Goal: Transaction & Acquisition: Purchase product/service

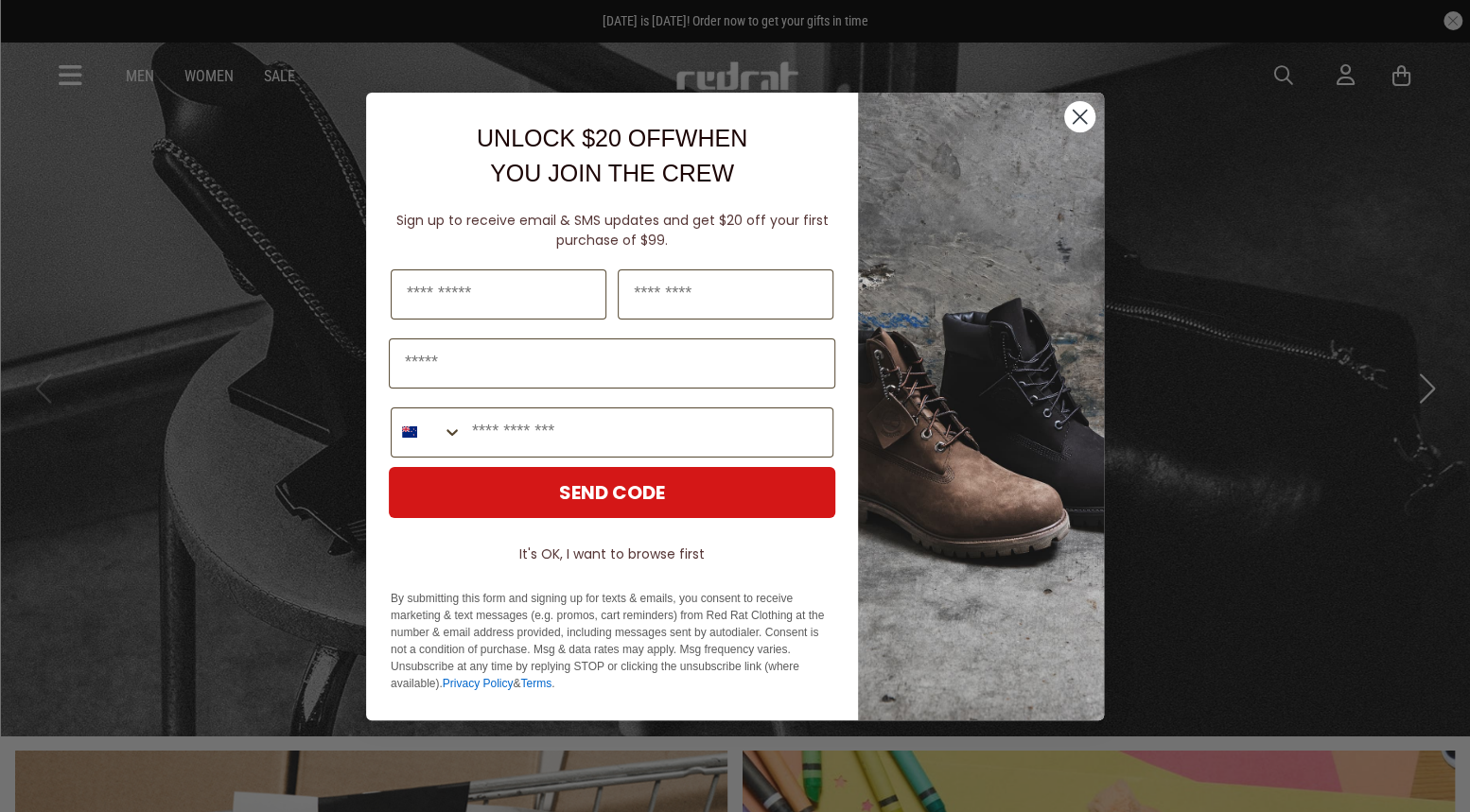
click at [1079, 118] on circle "Close dialog" at bounding box center [1080, 116] width 31 height 31
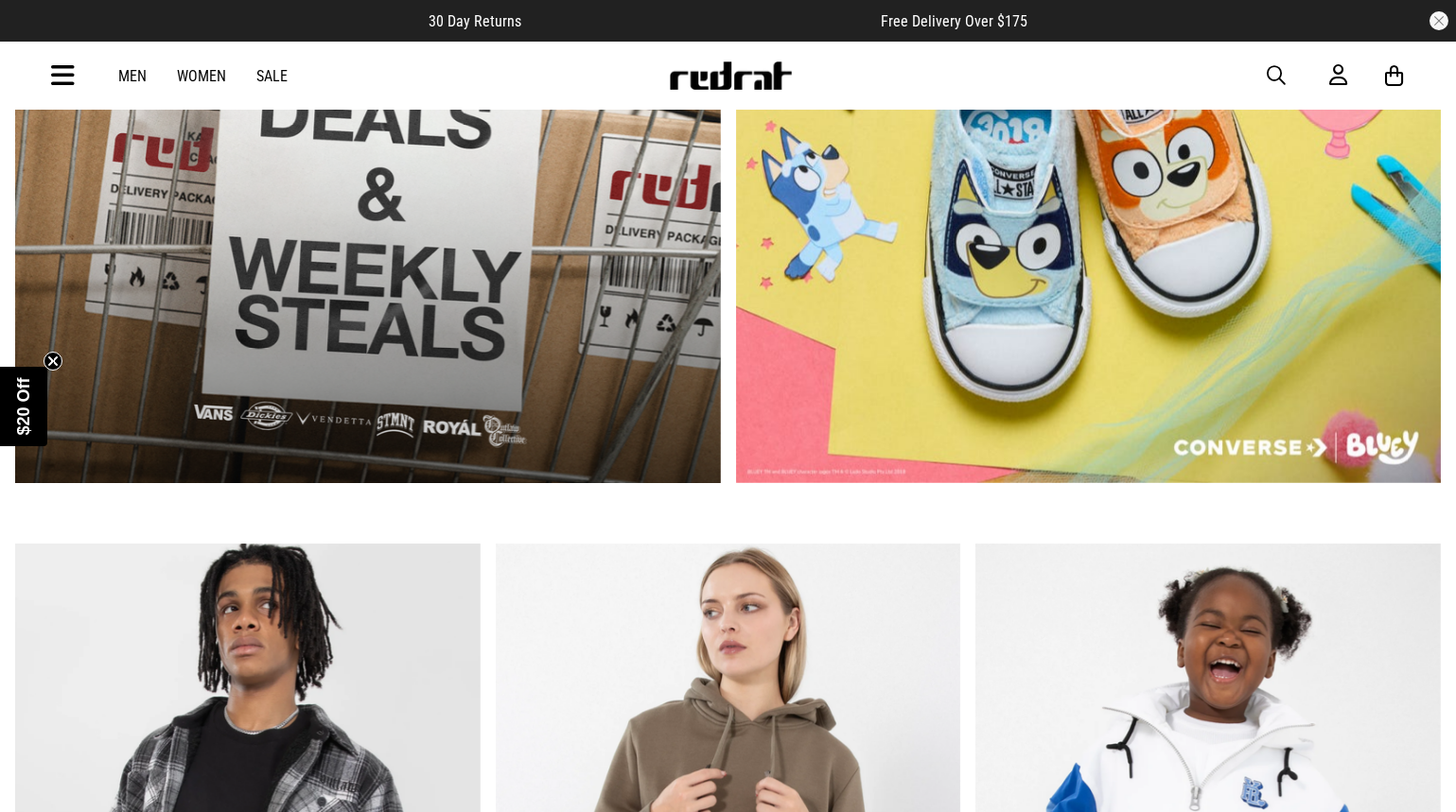
scroll to position [1317, 0]
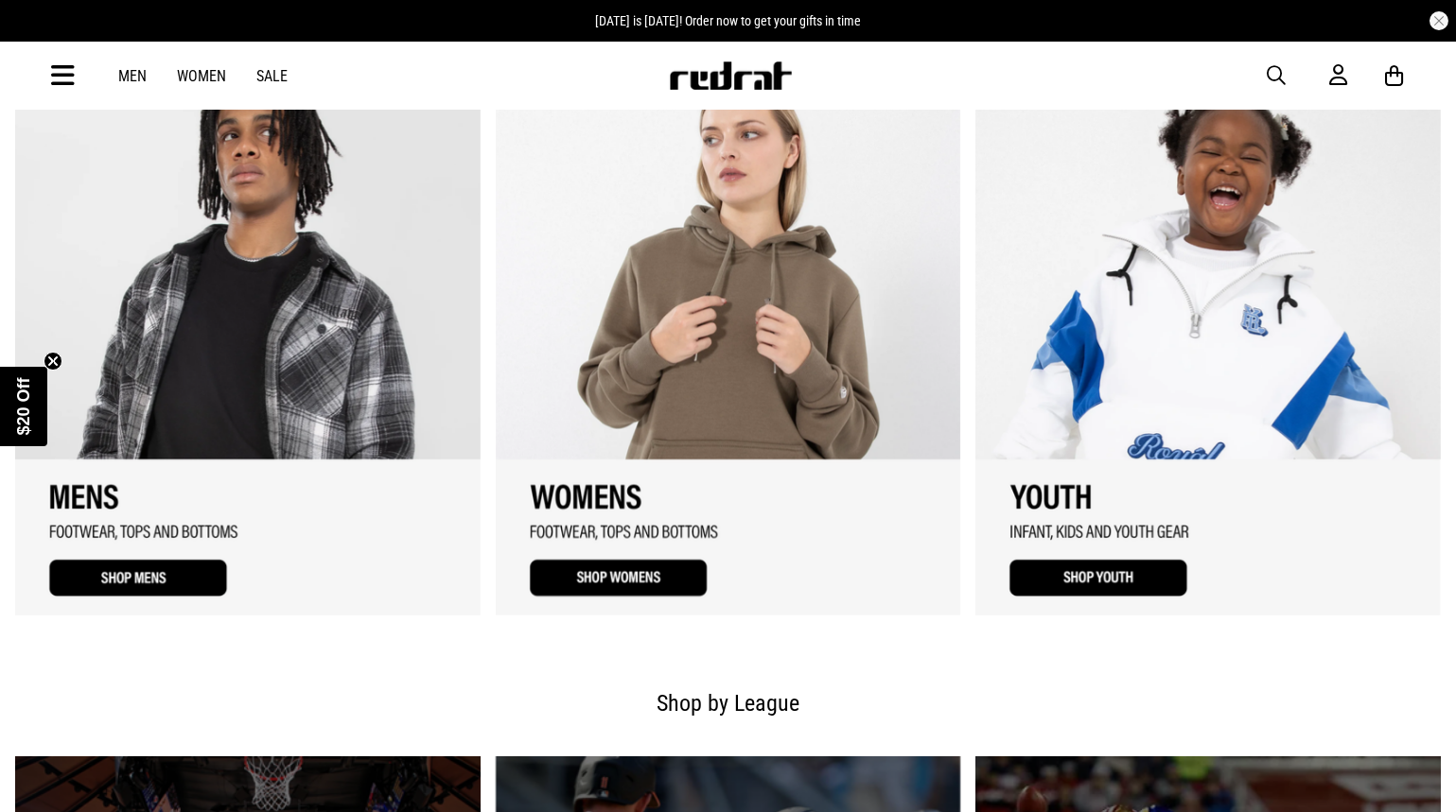
click at [90, 496] on link "1 / 3" at bounding box center [247, 344] width 465 height 545
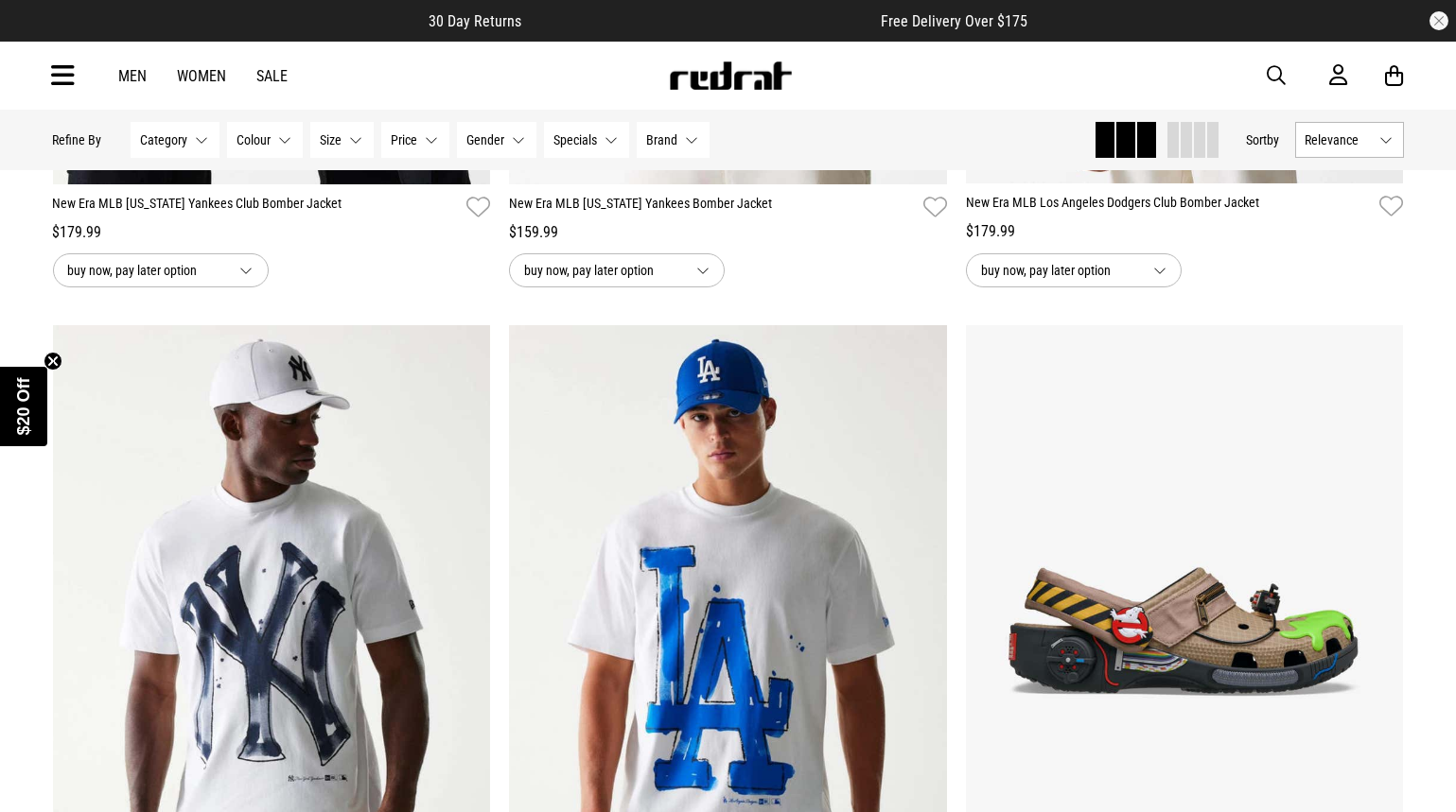
scroll to position [1607, 0]
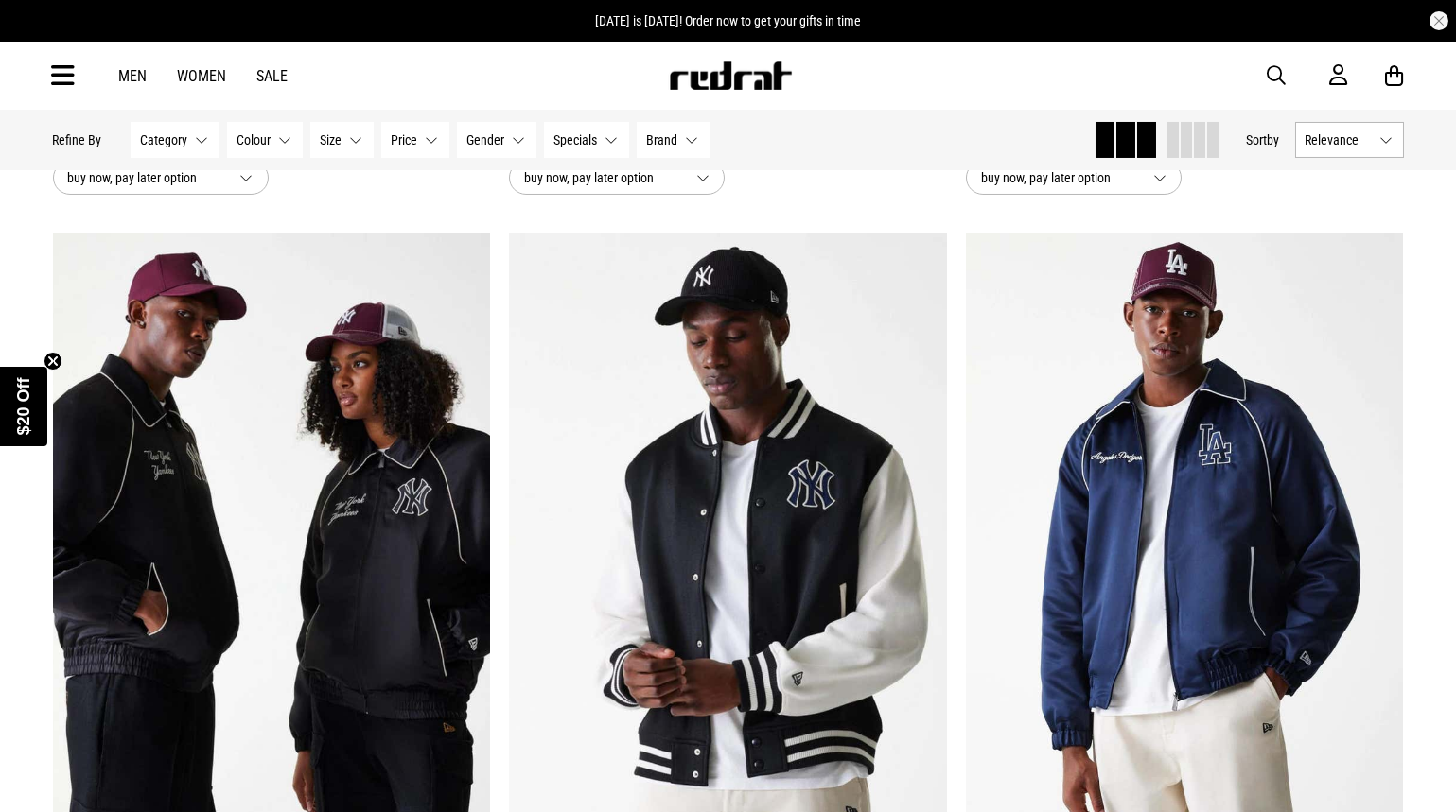
click at [123, 73] on link "Men" at bounding box center [133, 76] width 28 height 18
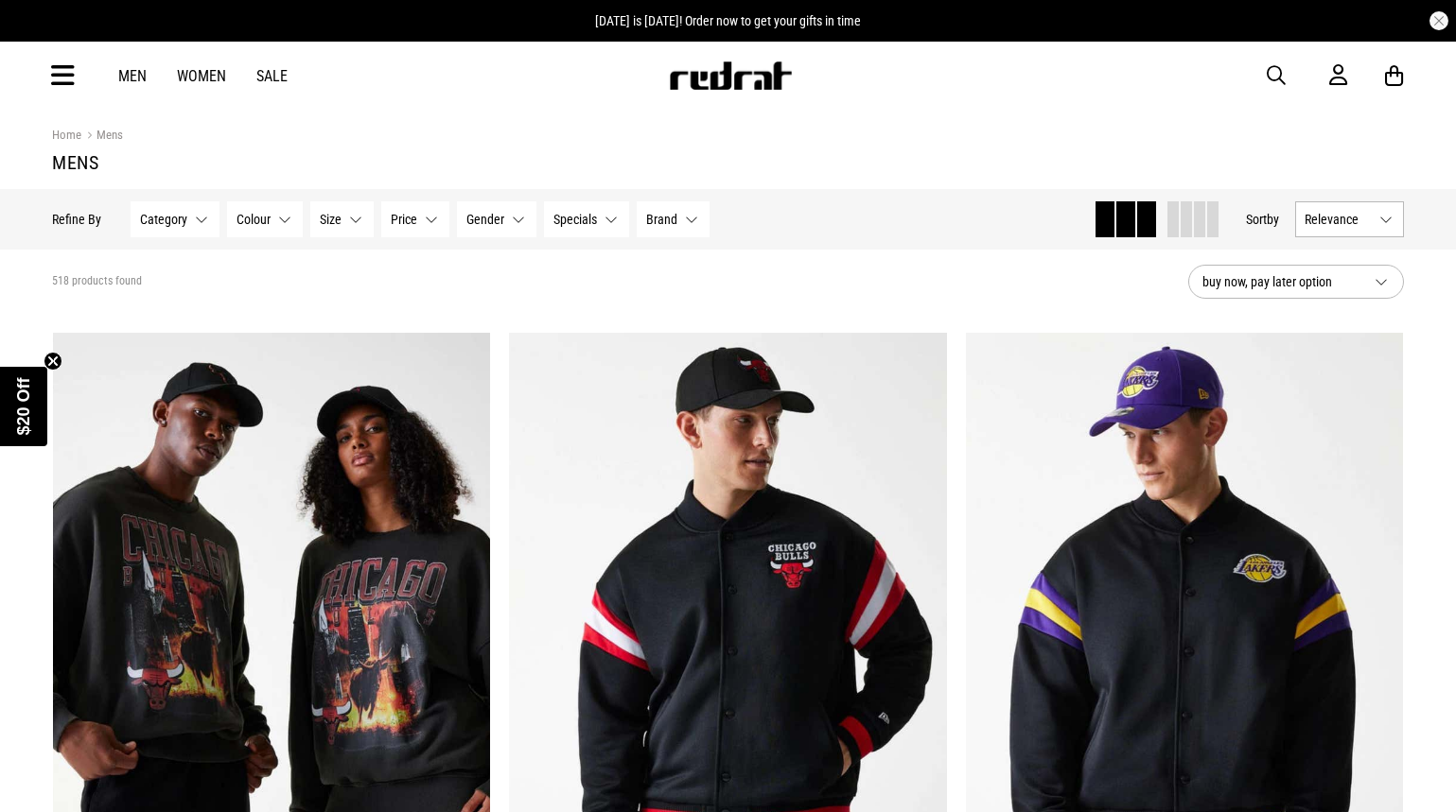
click at [63, 68] on icon at bounding box center [64, 76] width 23 height 31
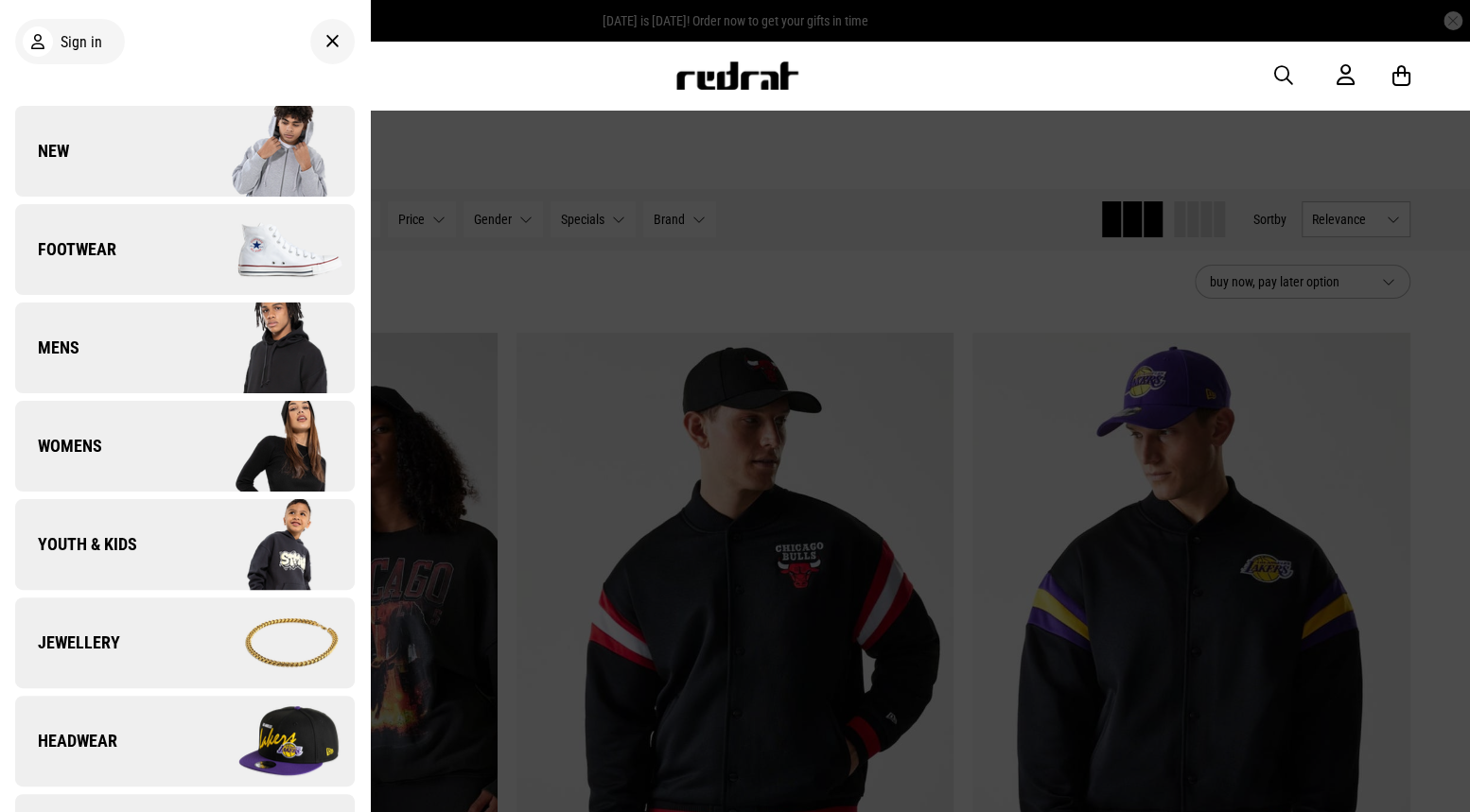
click at [121, 247] on link "Footwear" at bounding box center [184, 249] width 339 height 91
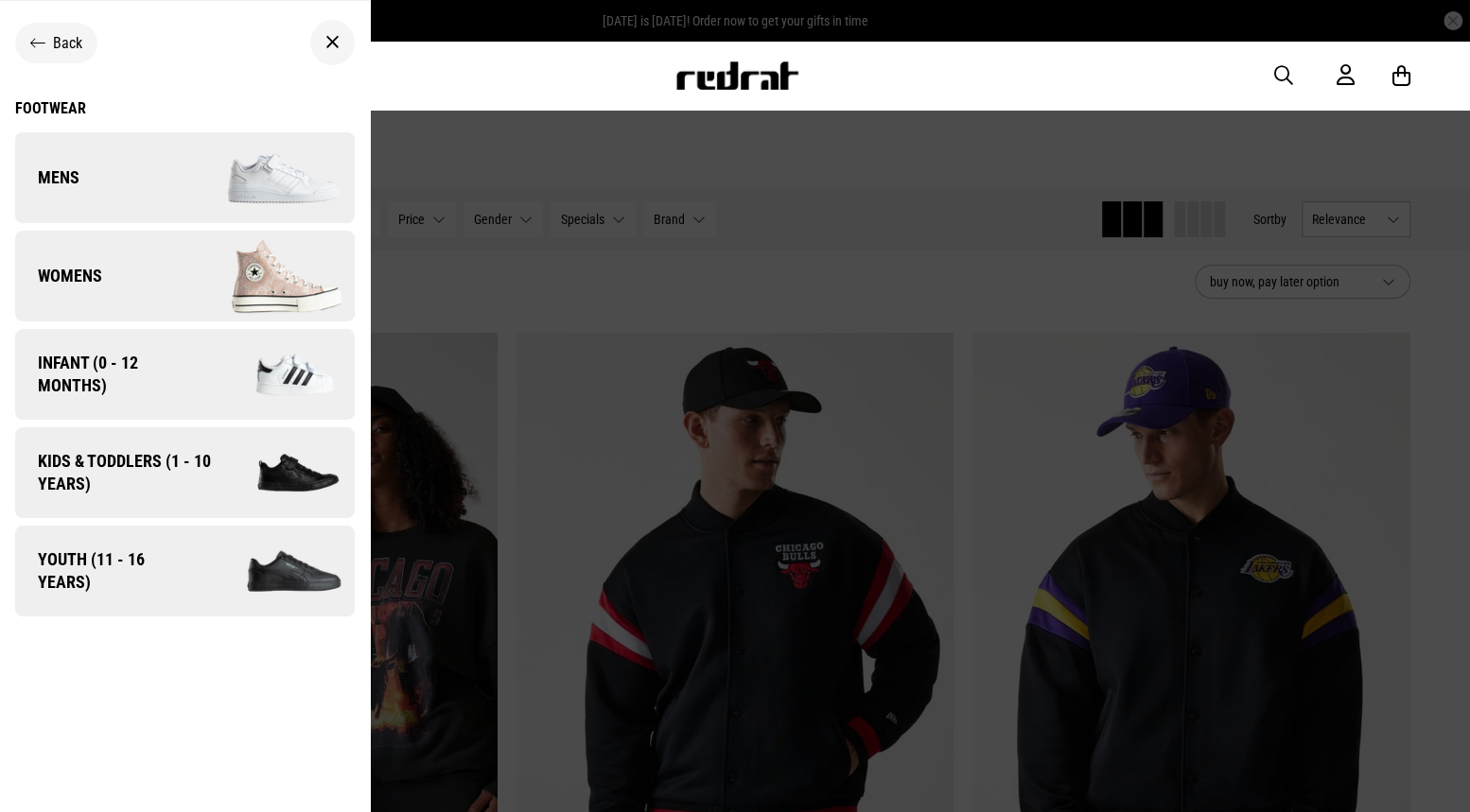
click at [116, 150] on link "Mens" at bounding box center [184, 178] width 339 height 91
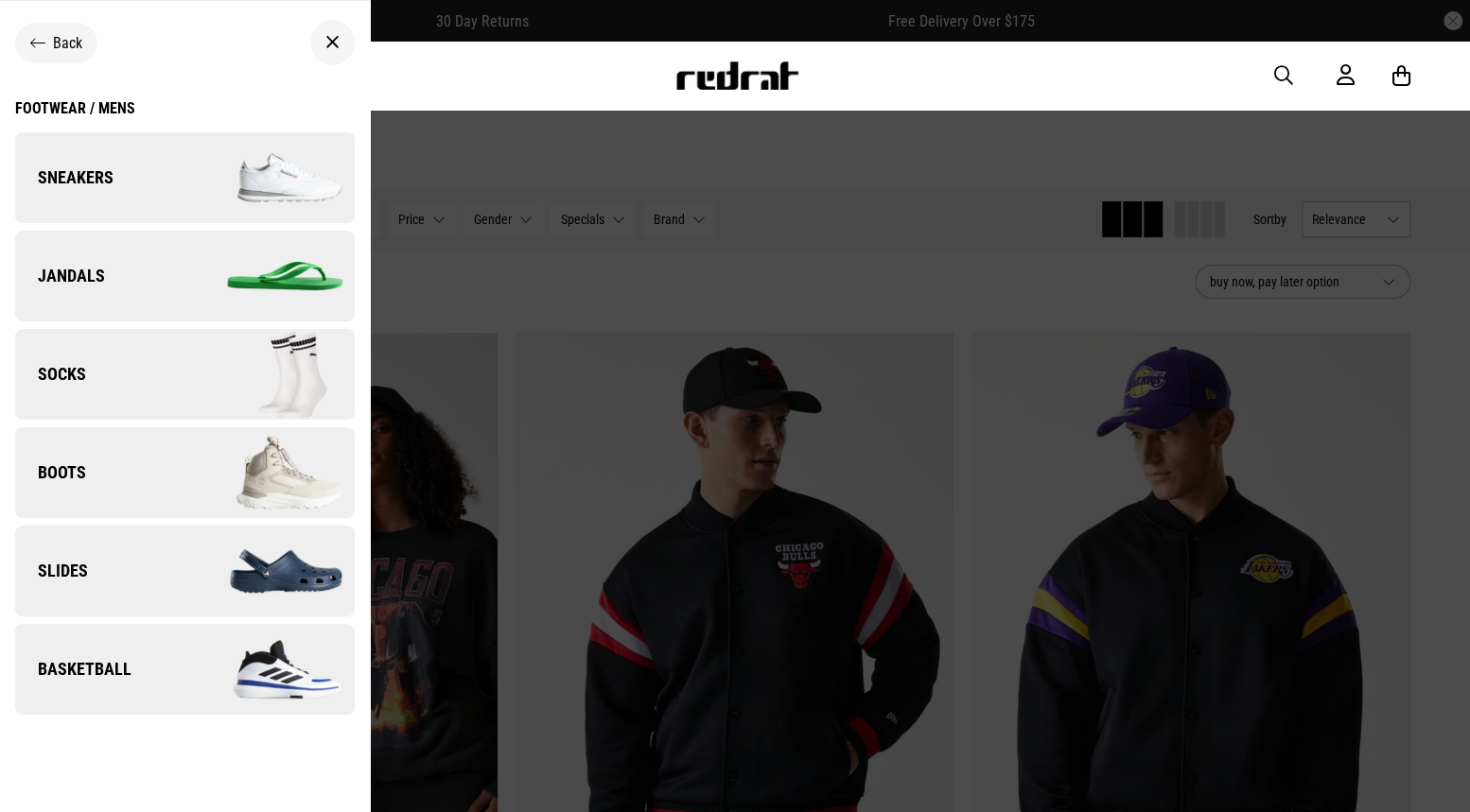
click at [193, 459] on img at bounding box center [269, 473] width 169 height 95
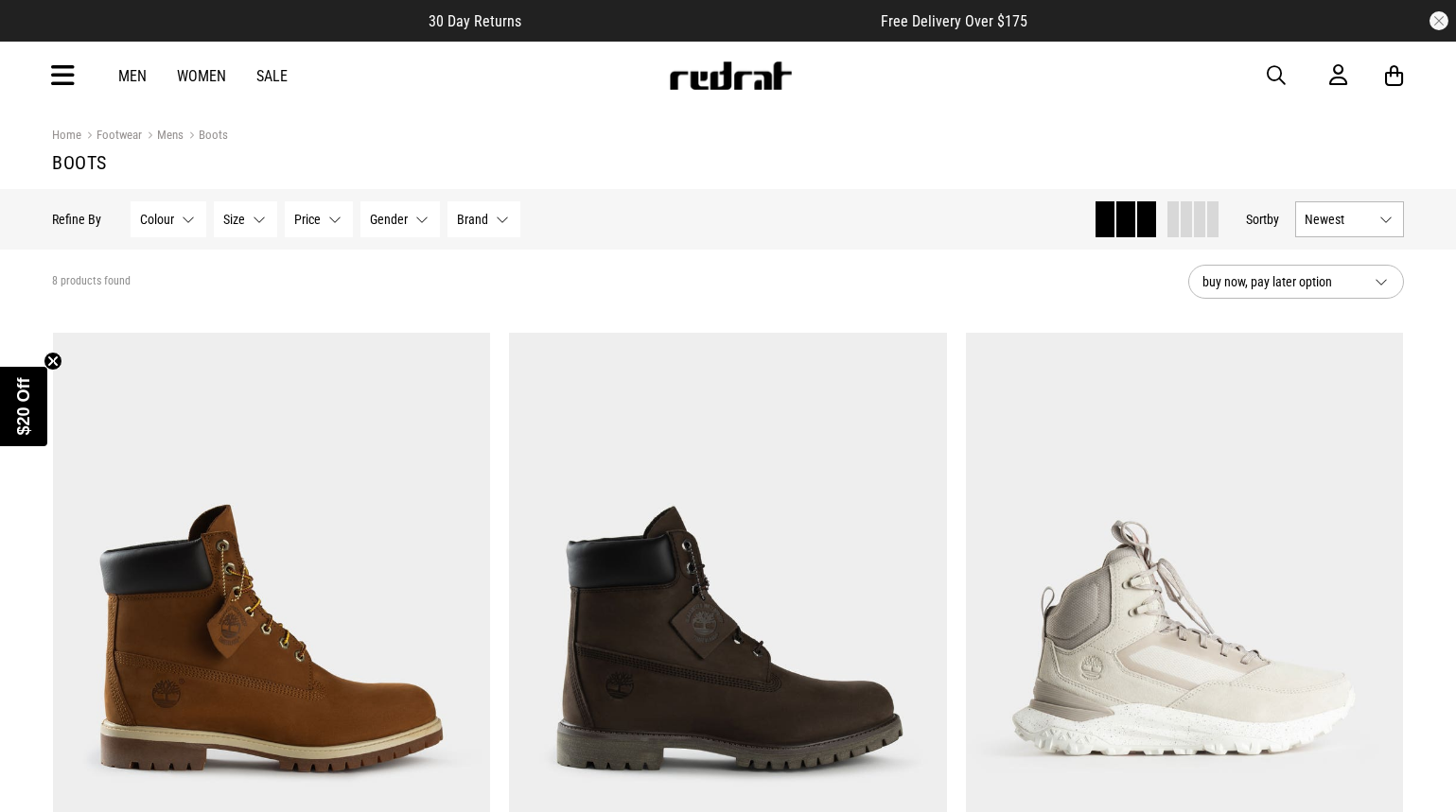
click at [73, 72] on icon at bounding box center [64, 76] width 23 height 31
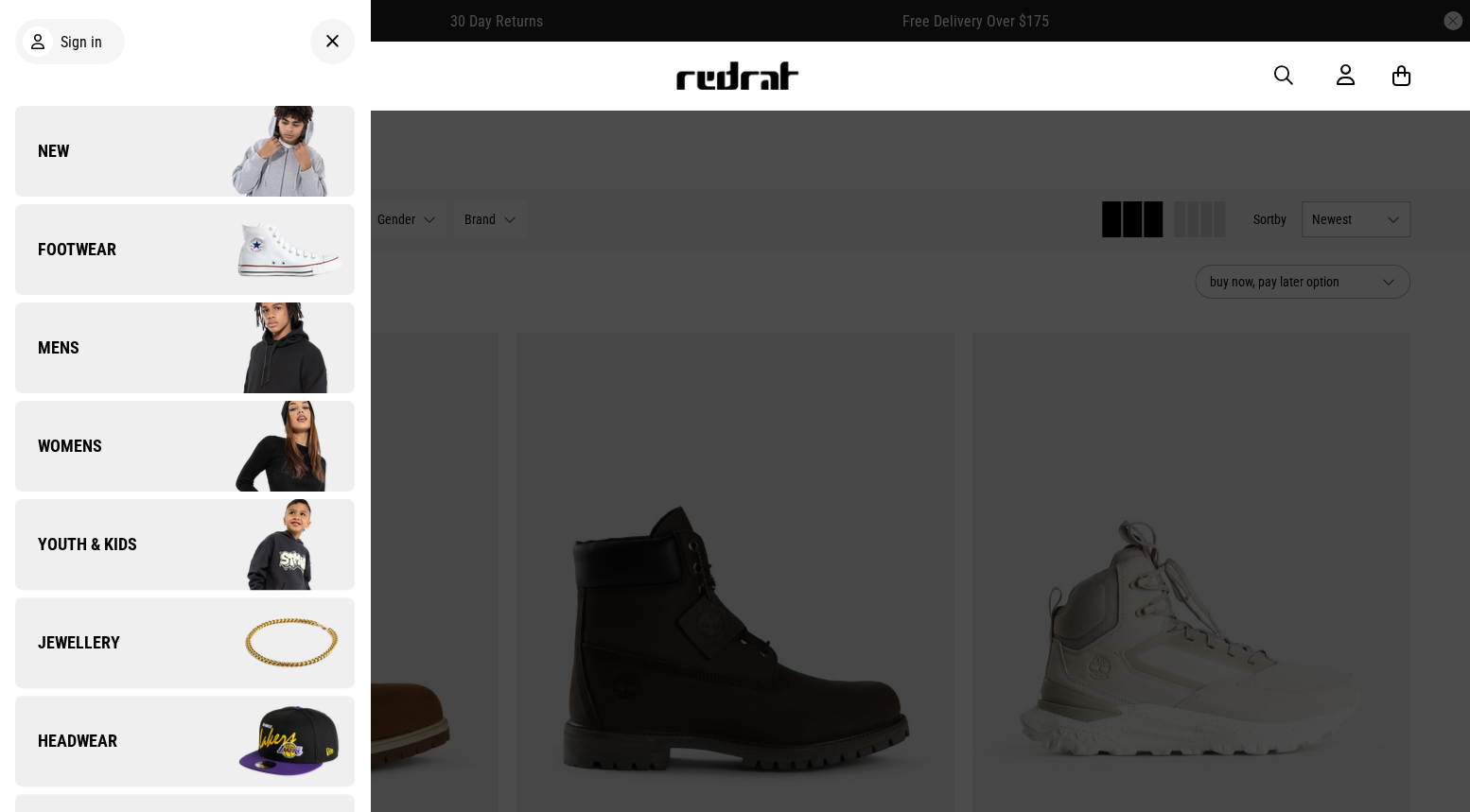
click at [133, 250] on link "Footwear" at bounding box center [184, 249] width 339 height 91
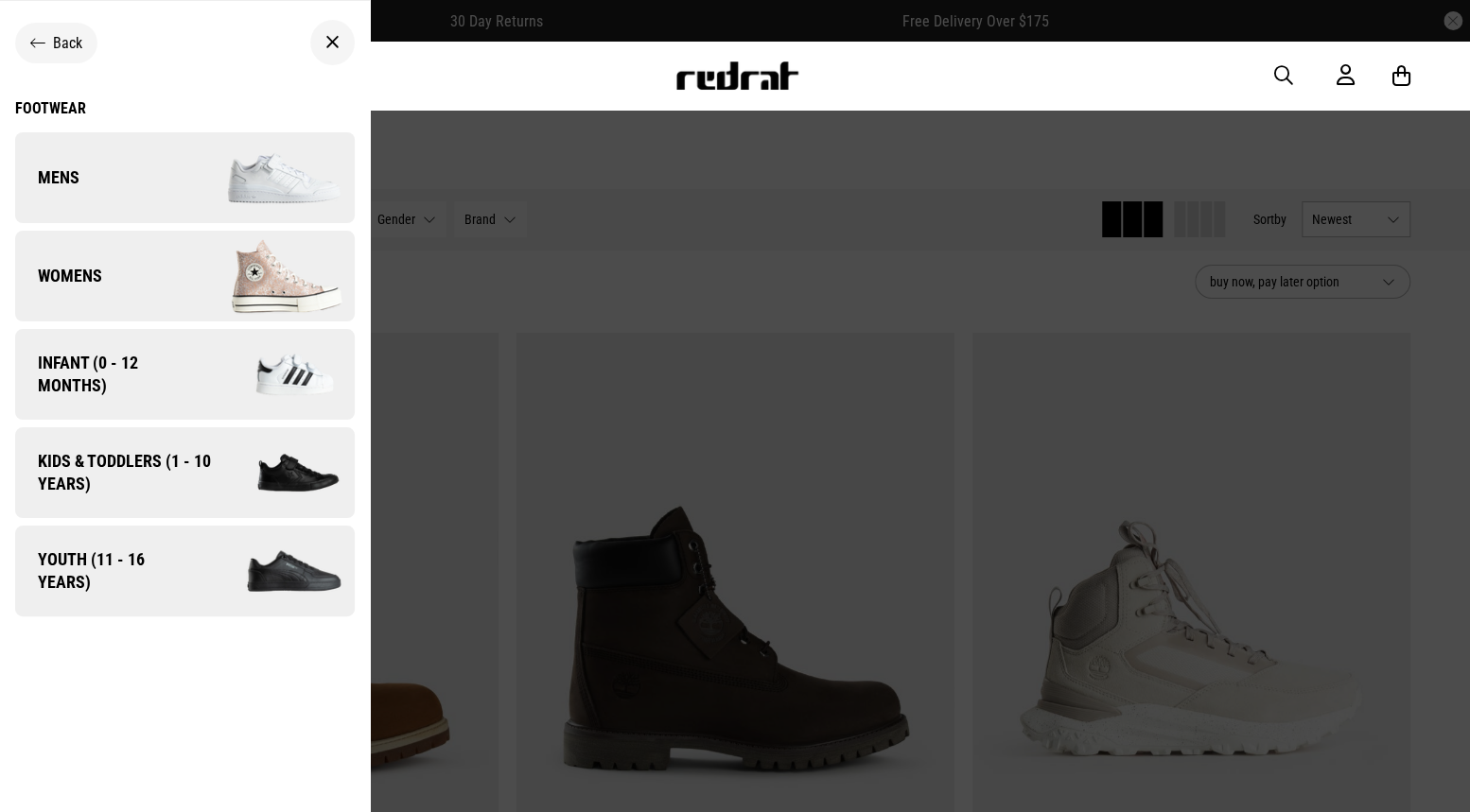
click at [135, 191] on link "Mens" at bounding box center [184, 178] width 339 height 91
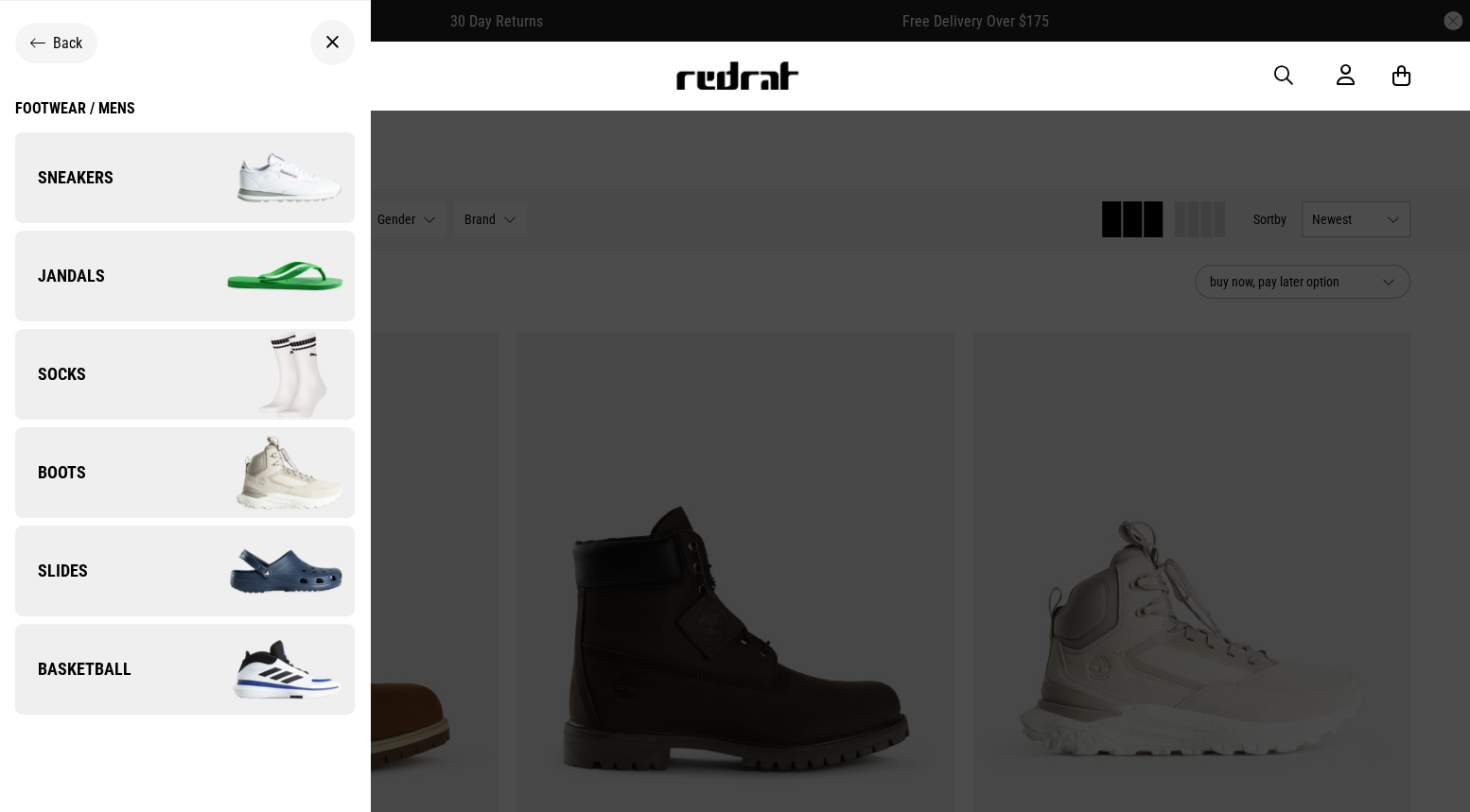
click at [133, 189] on link "Sneakers" at bounding box center [184, 178] width 339 height 91
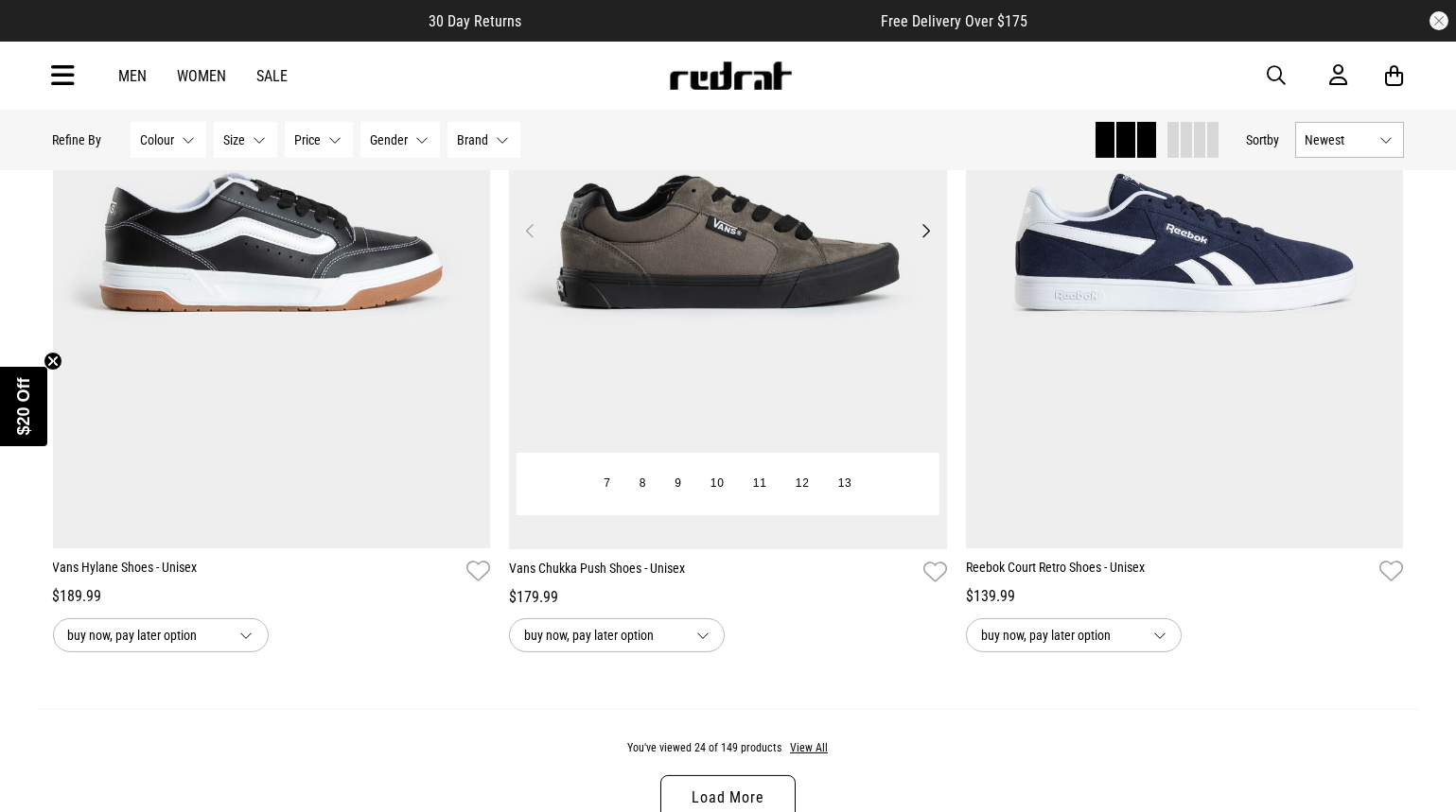
scroll to position [6052, 0]
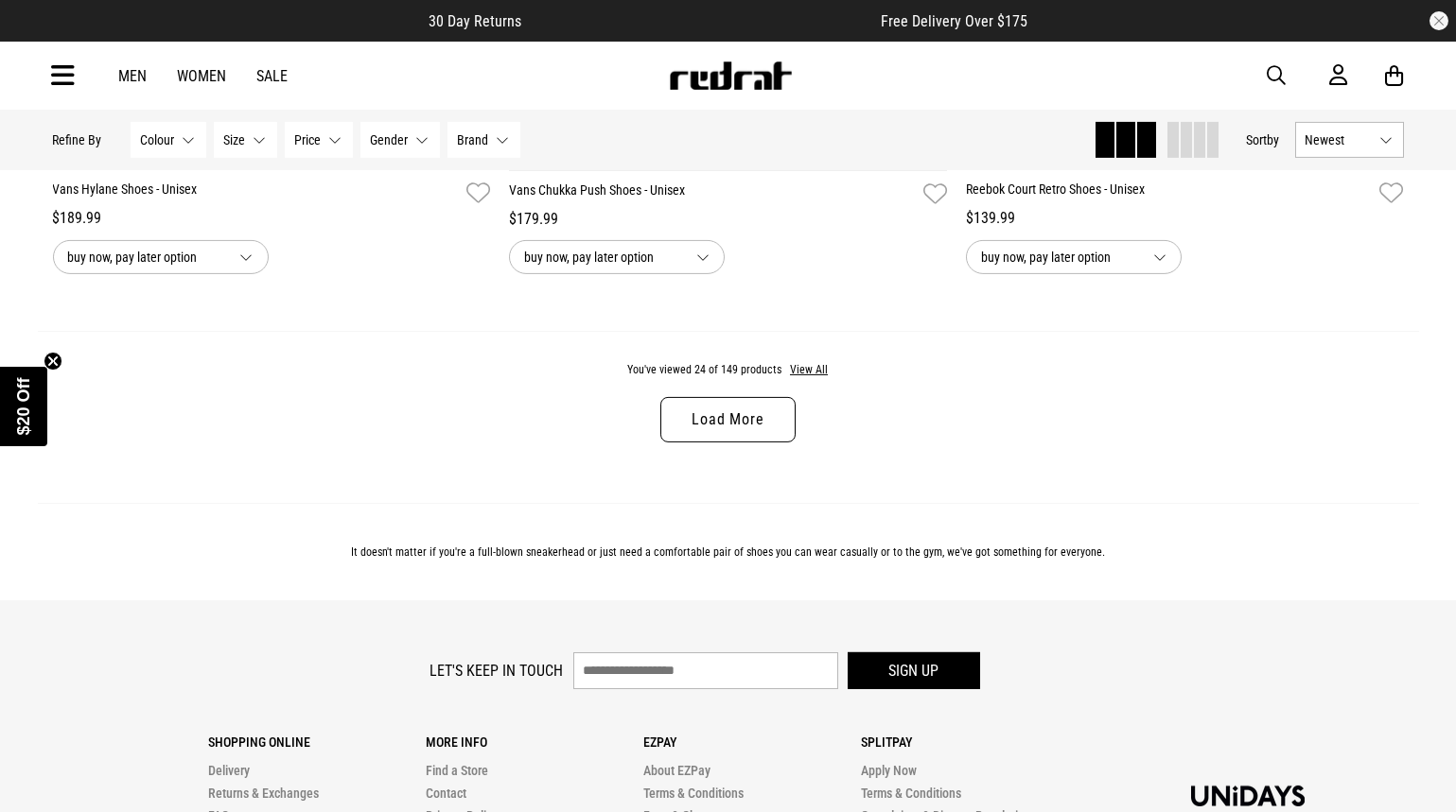
click at [773, 406] on link "Load More" at bounding box center [727, 420] width 134 height 45
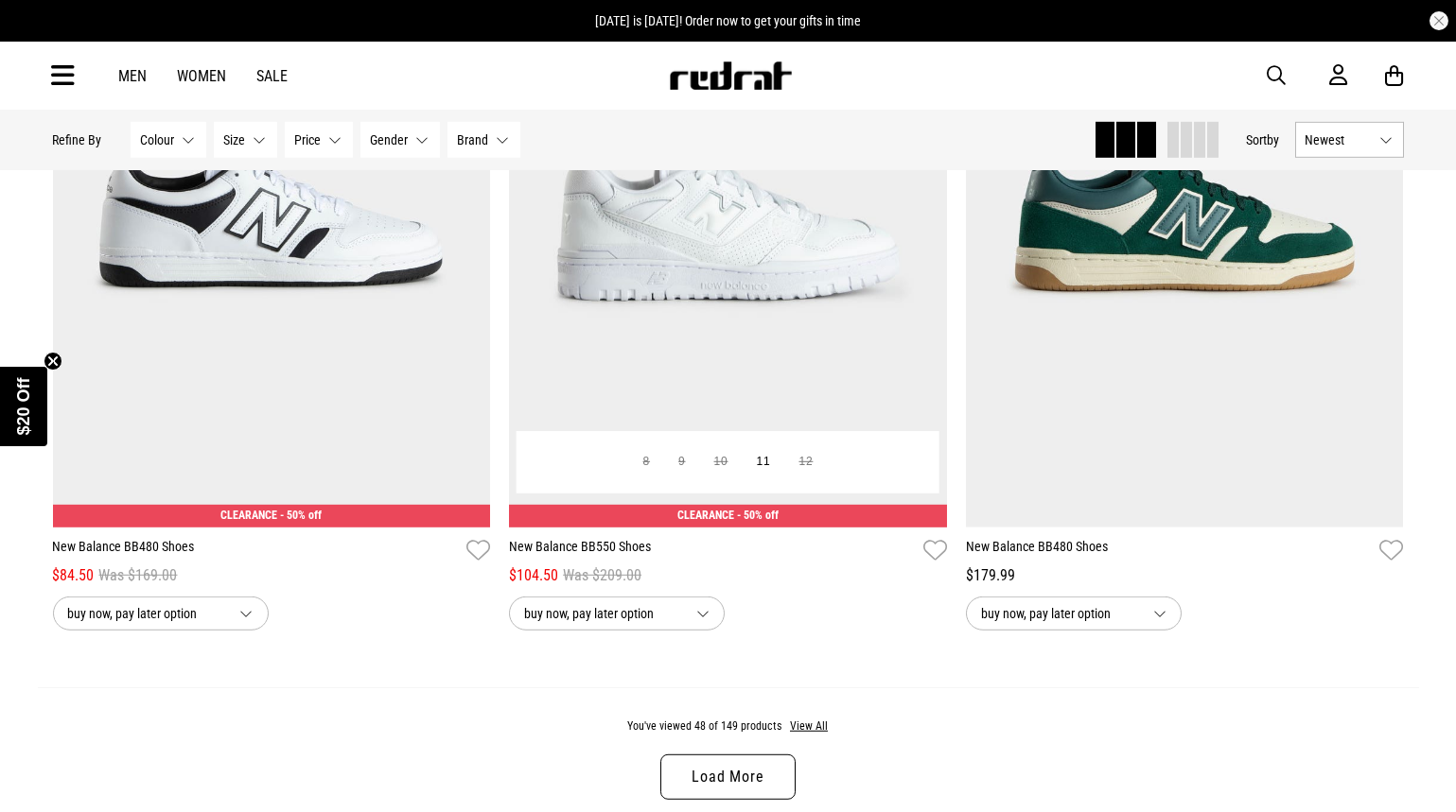
scroll to position [12106, 0]
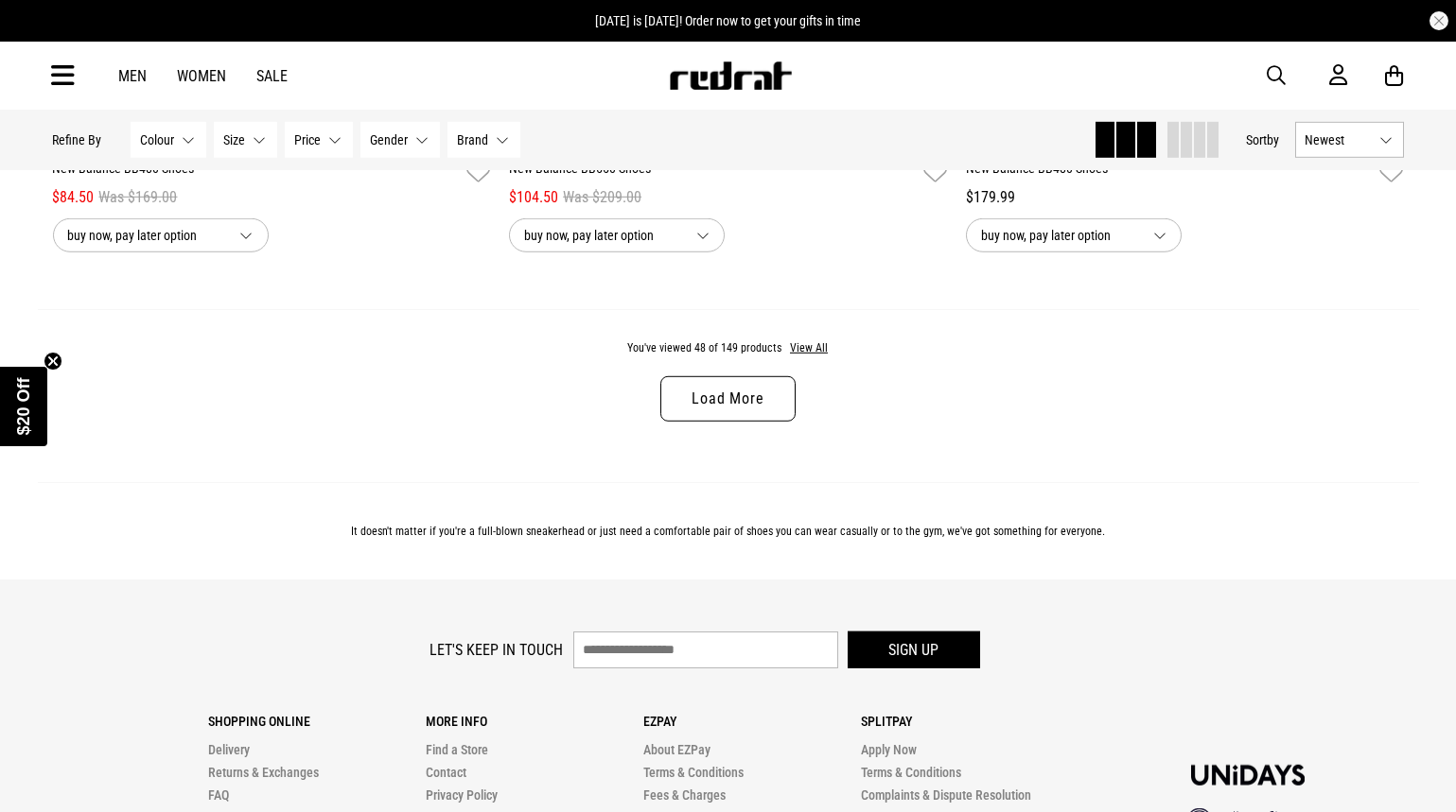
click at [752, 393] on link "Load More" at bounding box center [727, 399] width 134 height 45
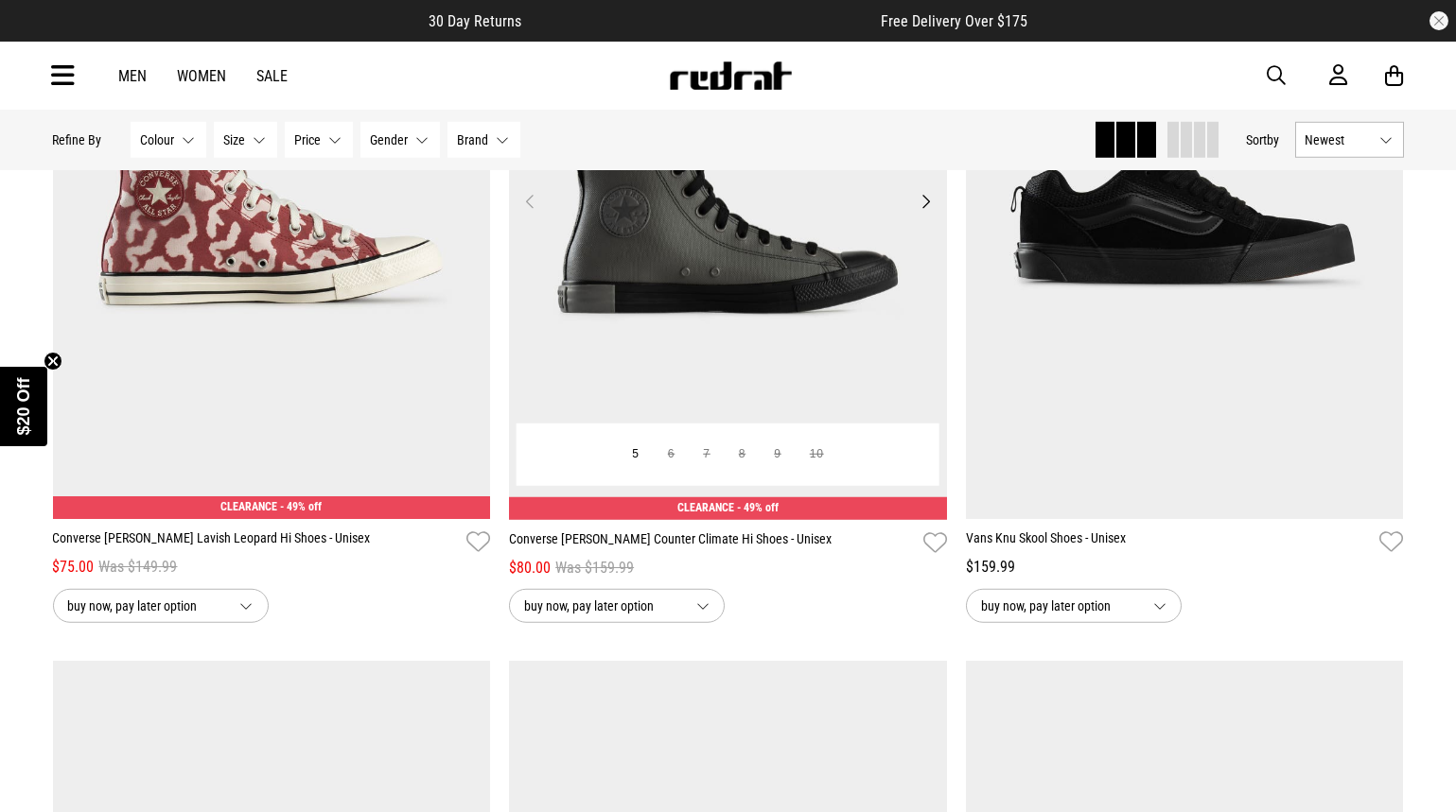
scroll to position [13903, 0]
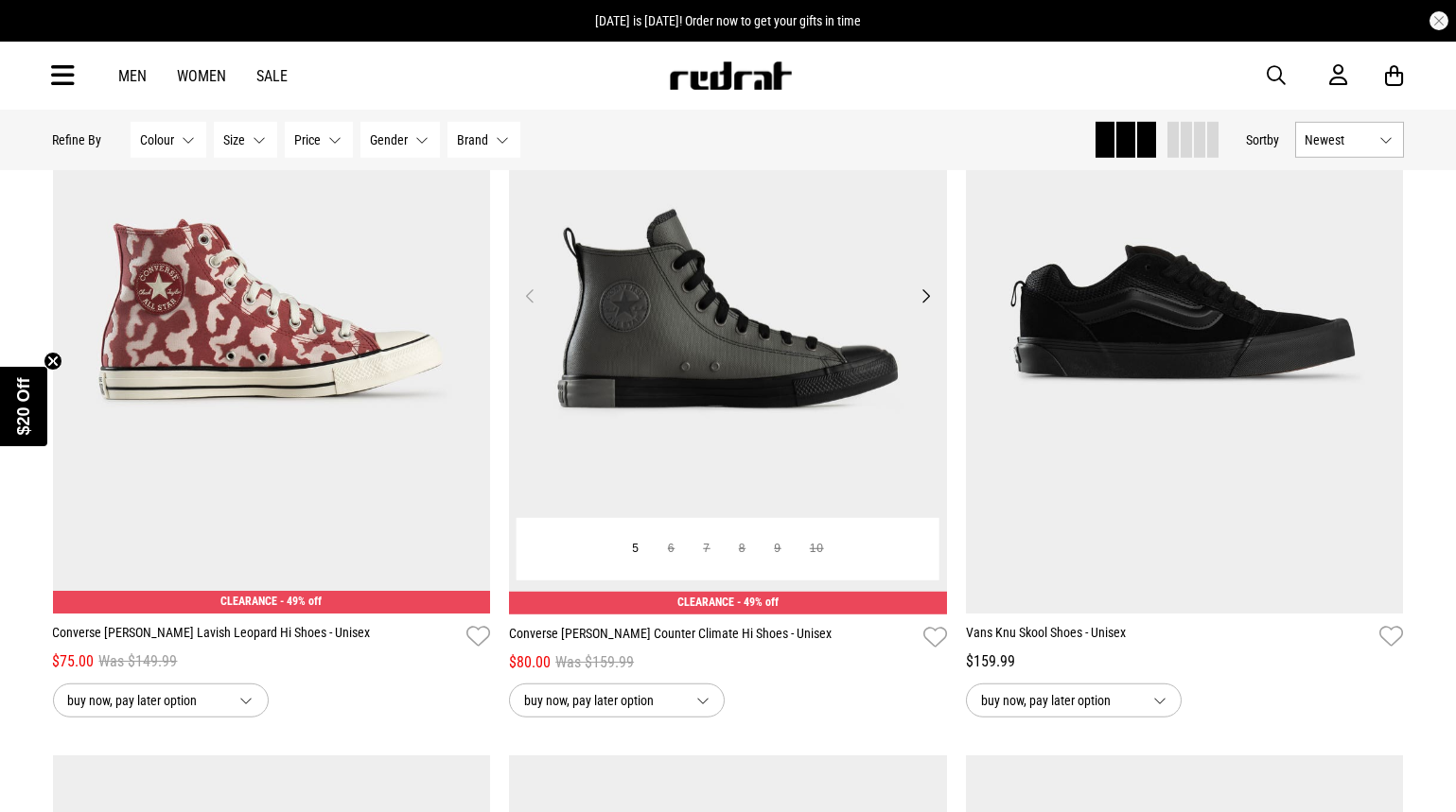
click at [930, 302] on button "Next" at bounding box center [925, 295] width 23 height 22
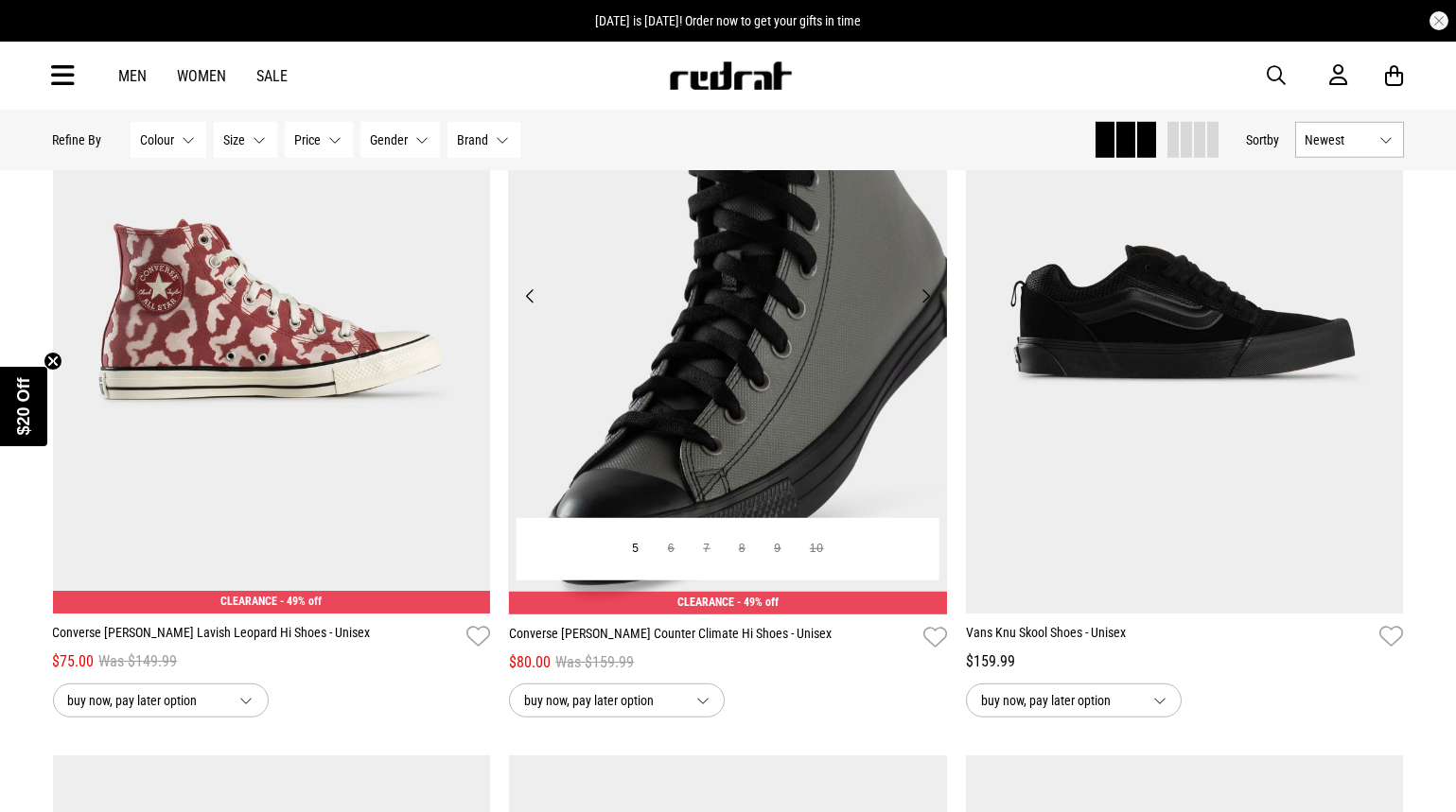
click at [933, 302] on button "Next" at bounding box center [925, 295] width 23 height 22
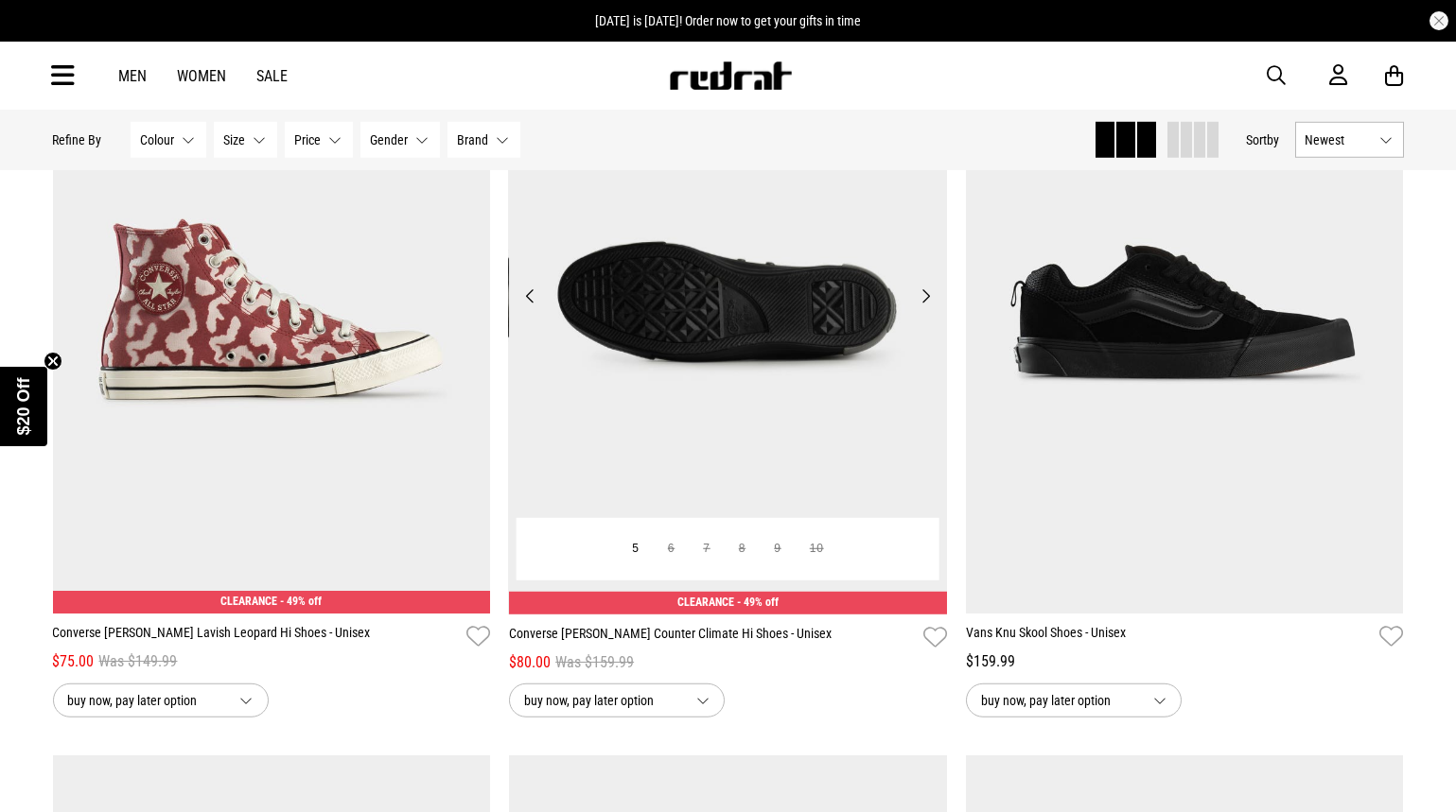
click at [933, 302] on button "Next" at bounding box center [925, 295] width 23 height 22
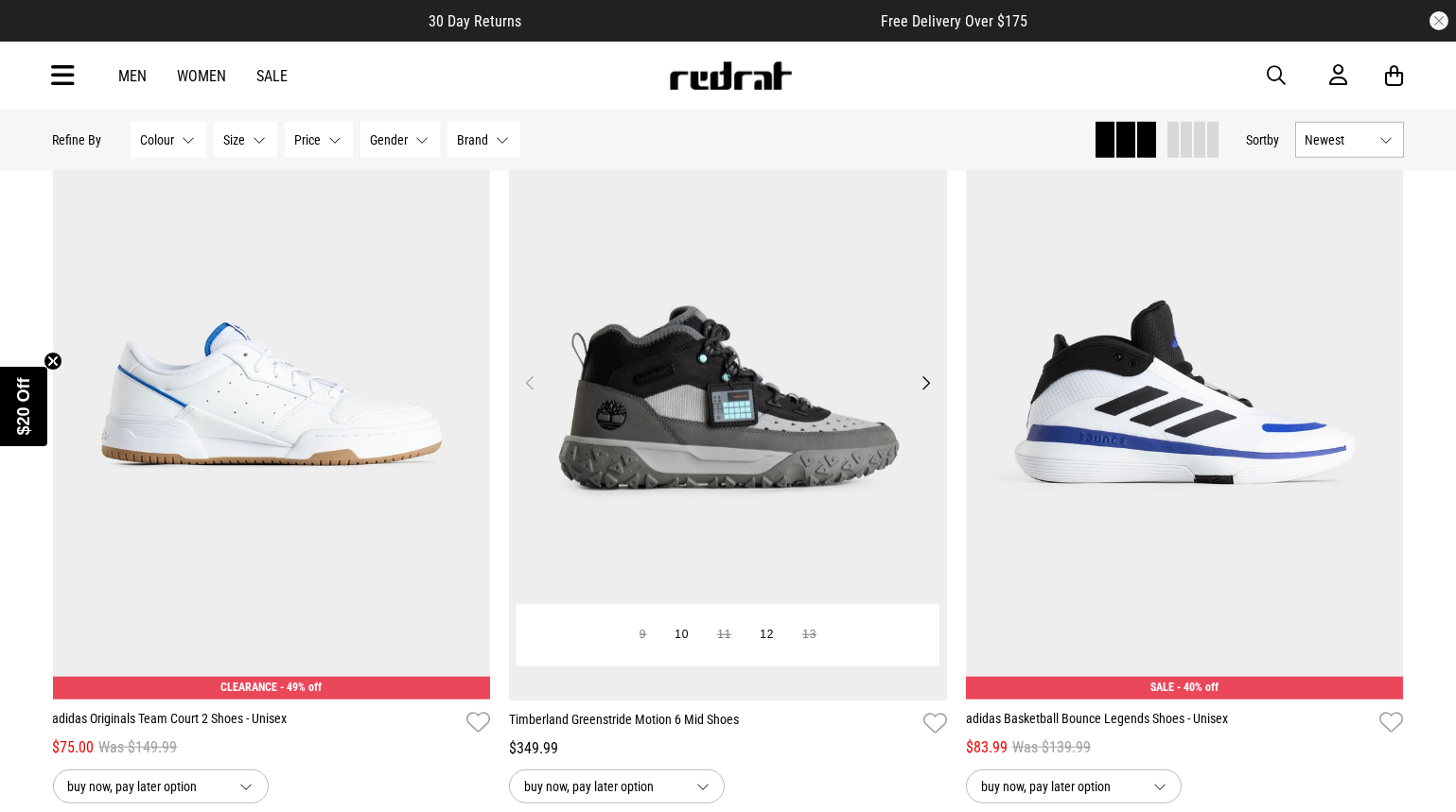
scroll to position [16173, 0]
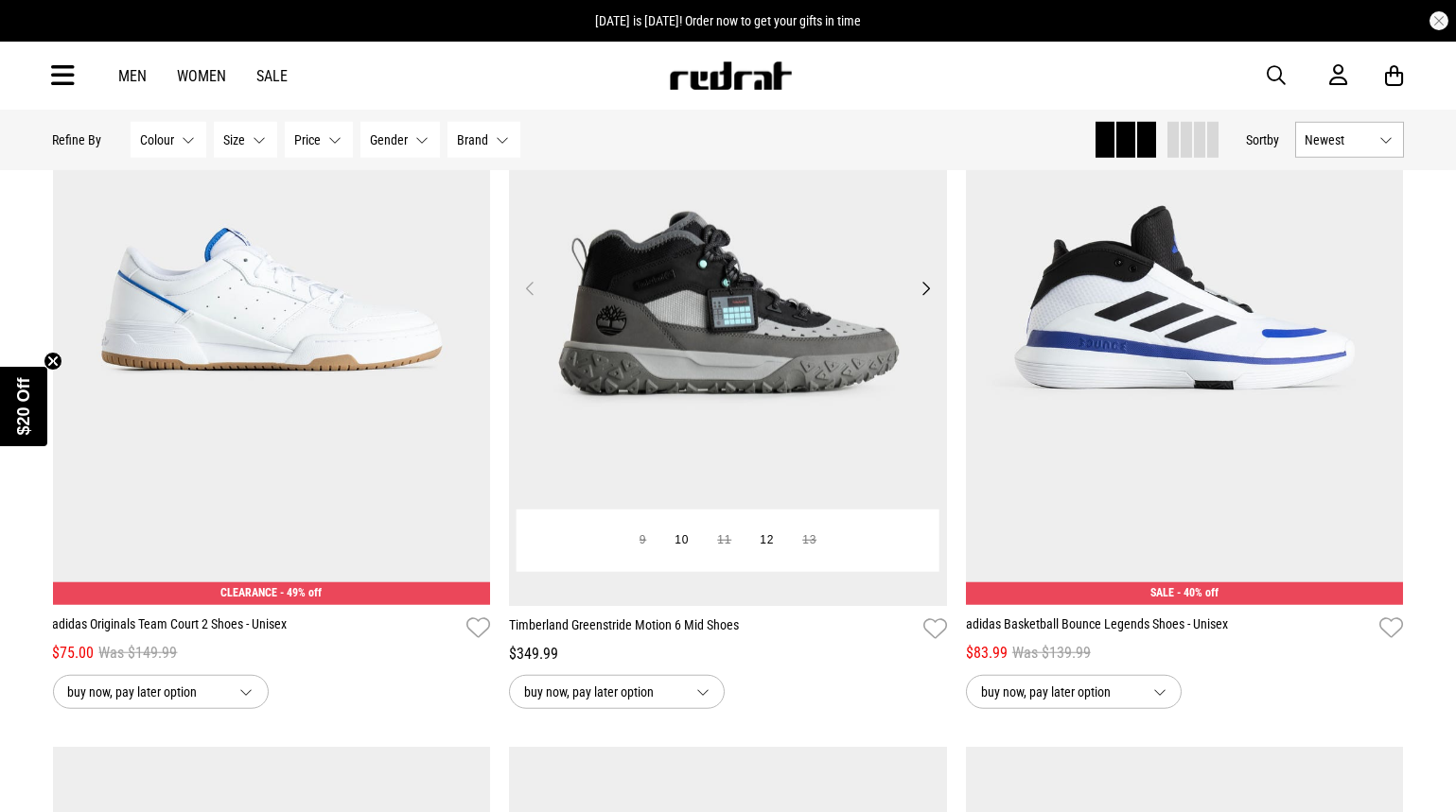
click at [922, 300] on button "Next" at bounding box center [925, 288] width 23 height 22
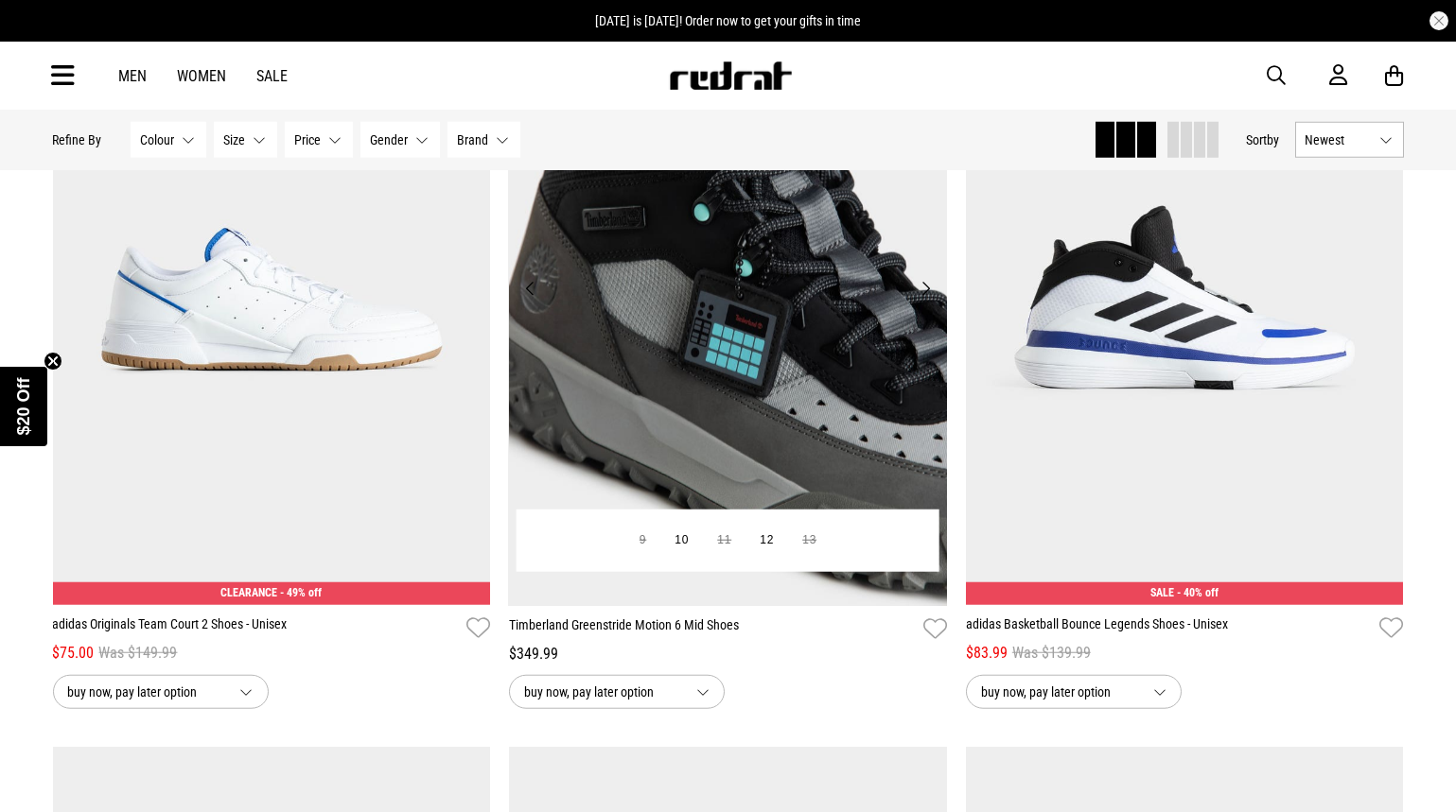
click at [922, 300] on button "Next" at bounding box center [925, 288] width 23 height 22
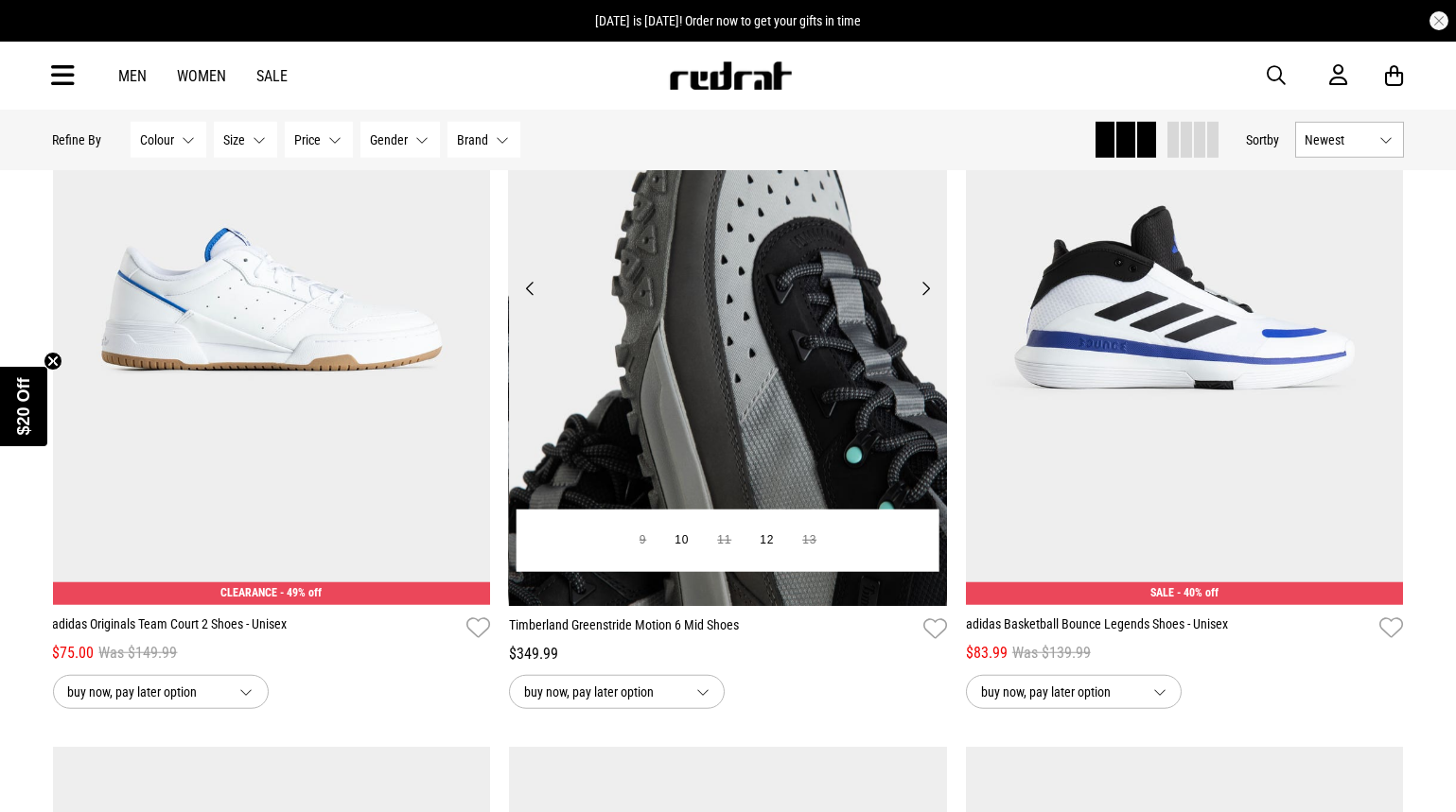
click at [922, 294] on button "Next" at bounding box center [925, 288] width 23 height 22
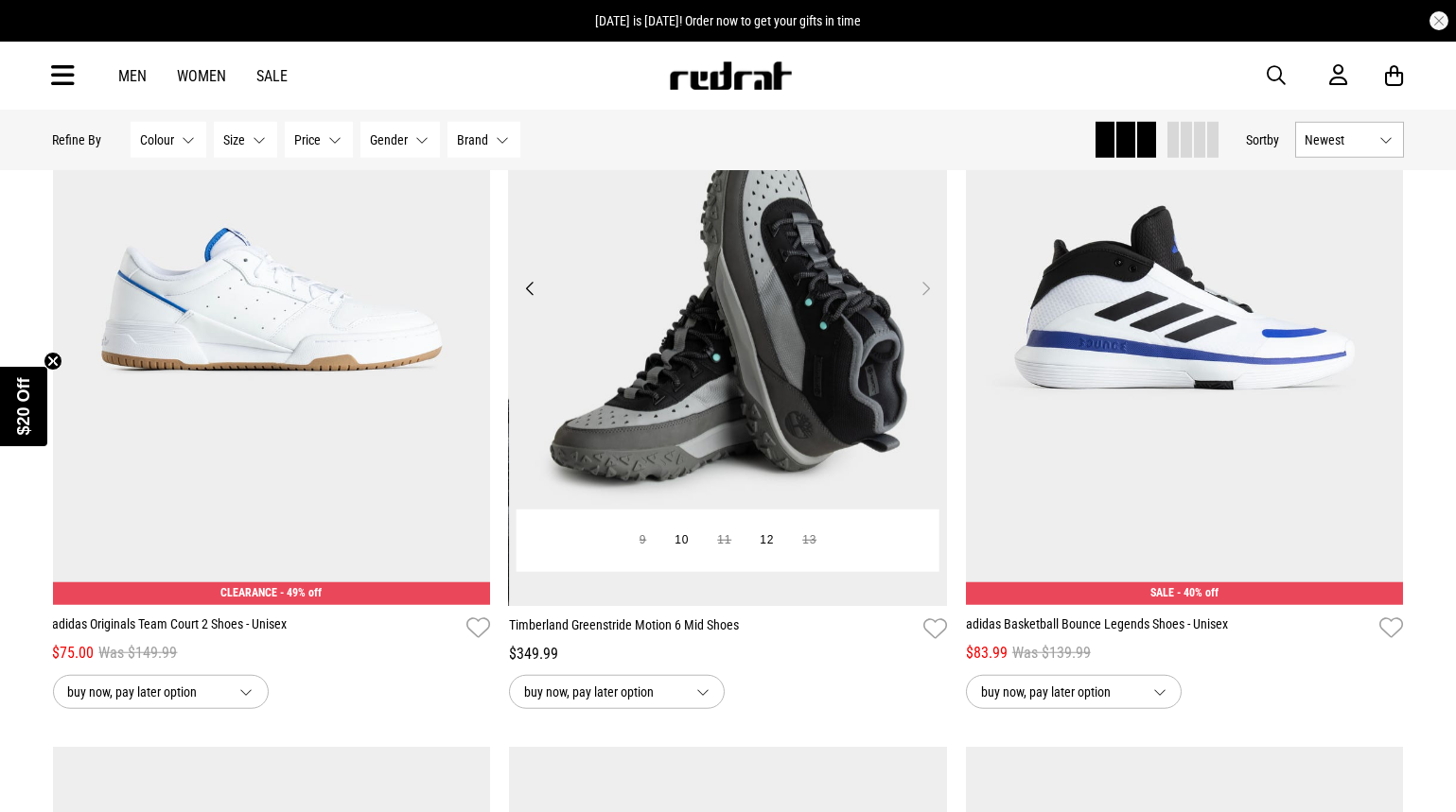
click at [922, 294] on button "Next" at bounding box center [925, 288] width 23 height 22
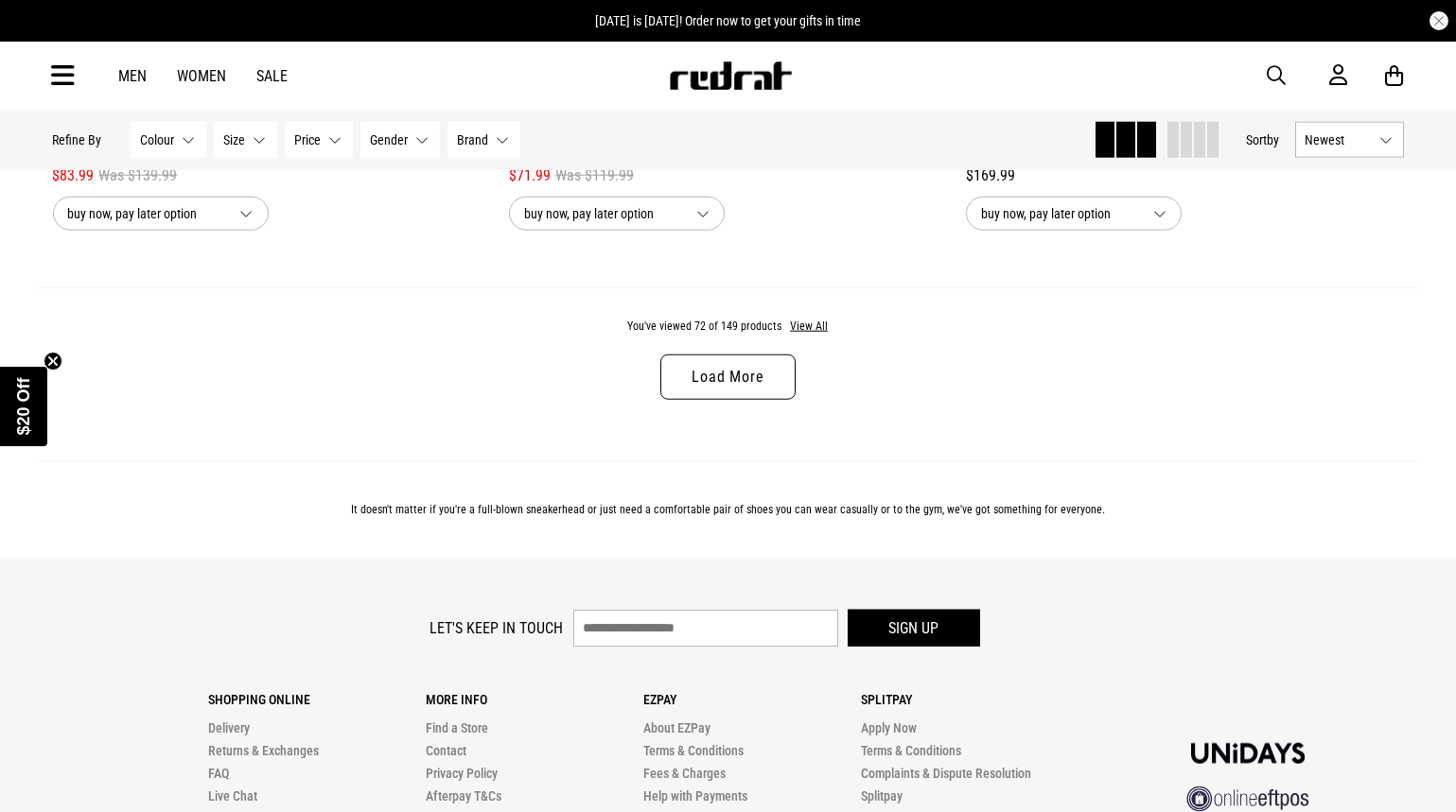
scroll to position [18064, 0]
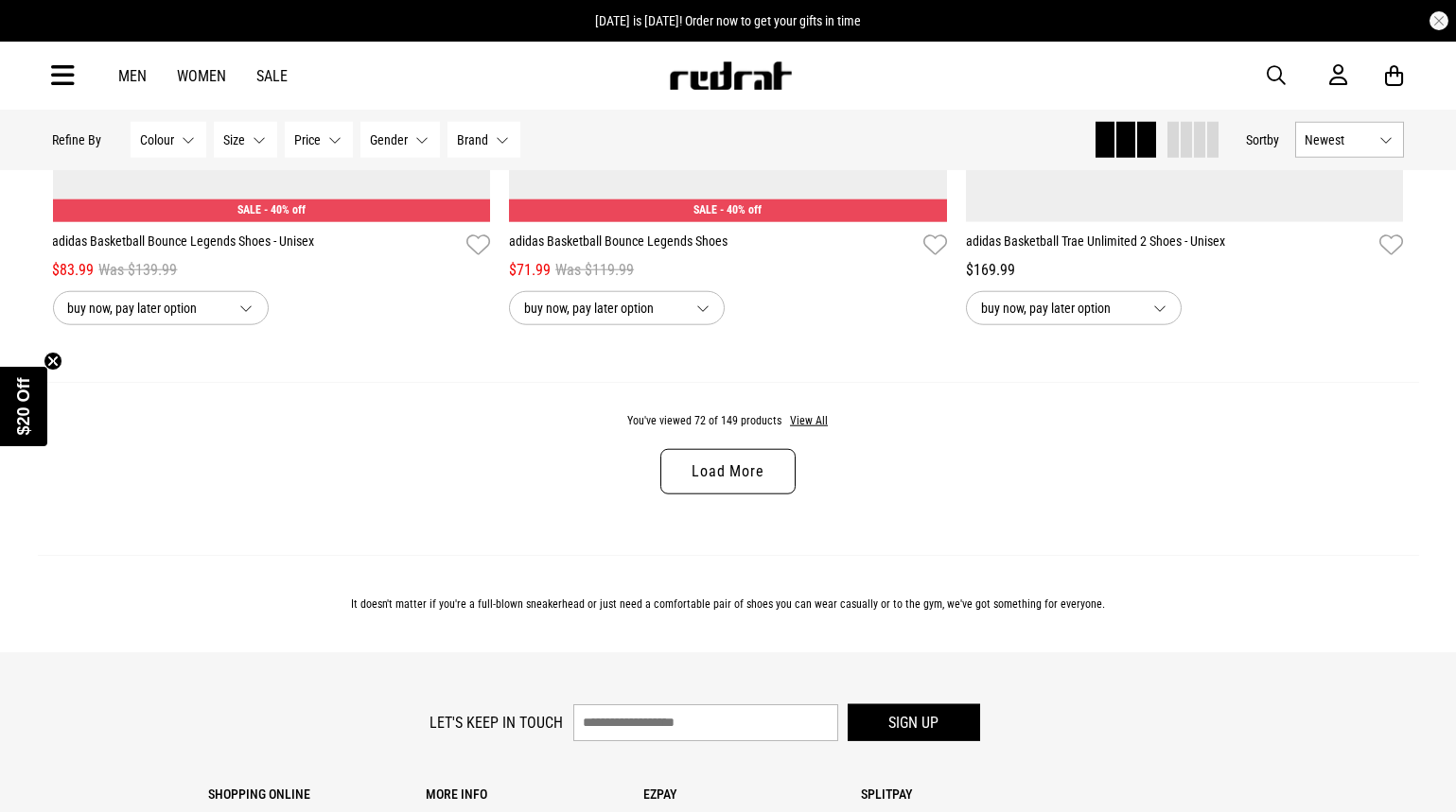
click at [756, 490] on link "Load More" at bounding box center [727, 472] width 134 height 45
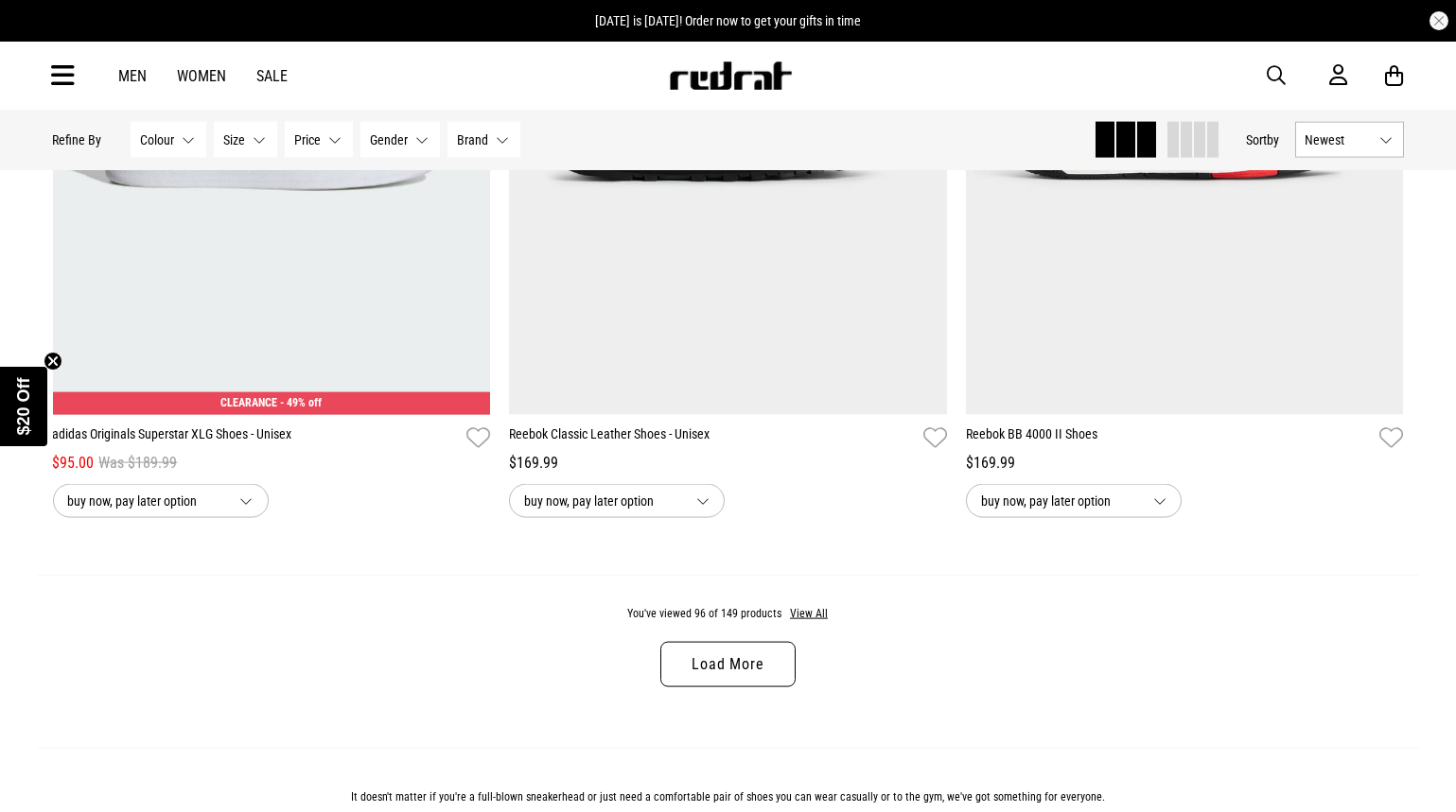
scroll to position [24279, 0]
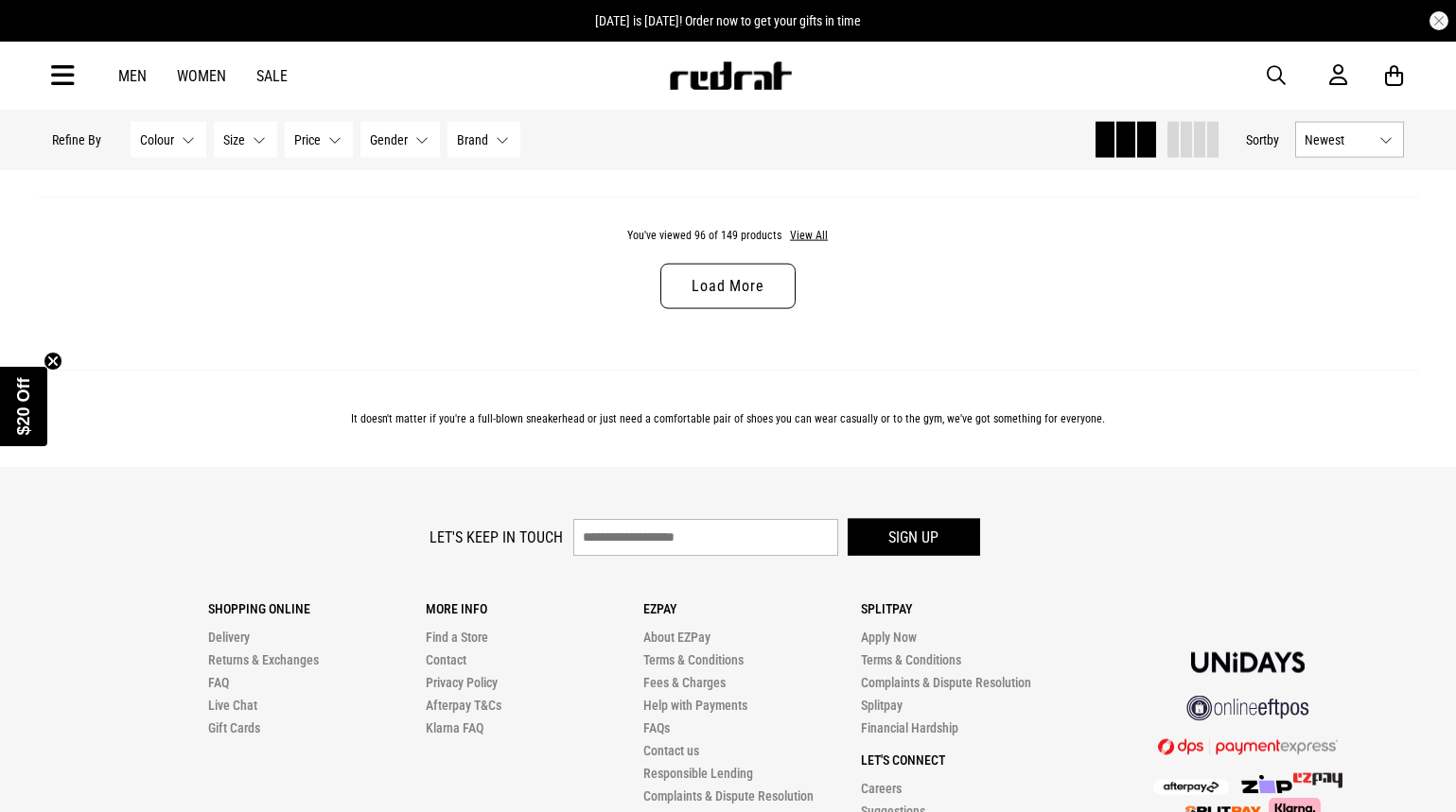
click at [773, 307] on link "Load More" at bounding box center [727, 286] width 134 height 45
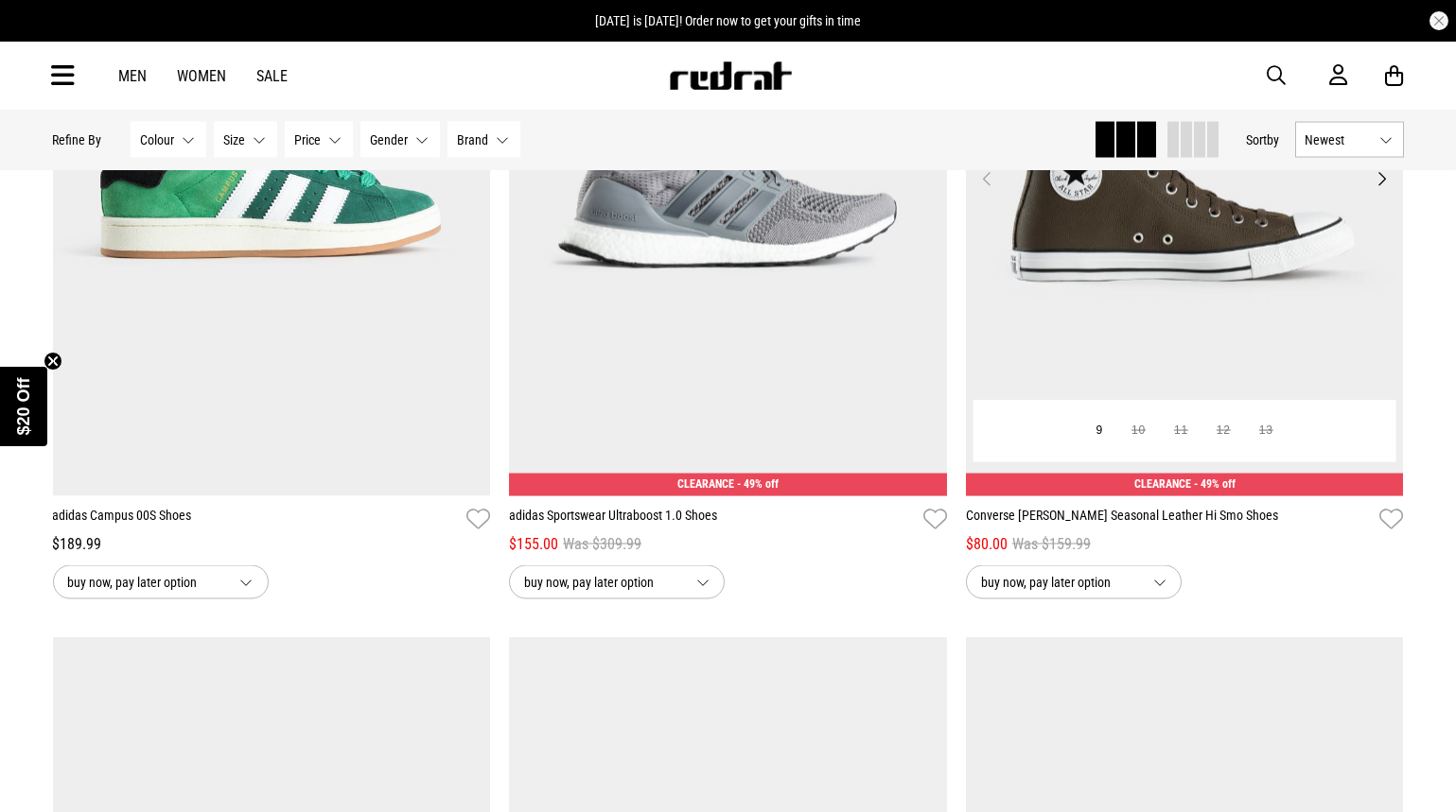
scroll to position [27400, 0]
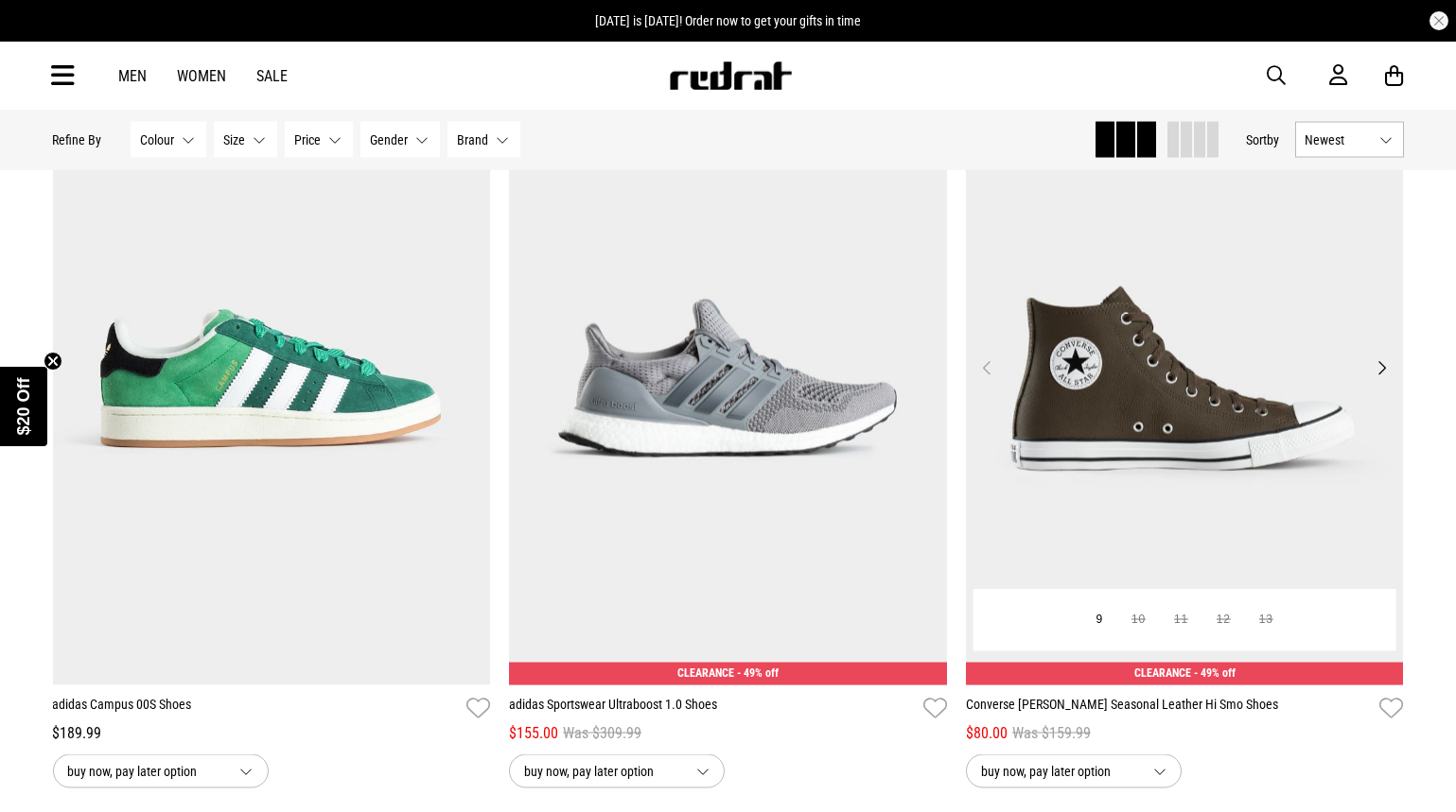
click at [1382, 379] on button "Next" at bounding box center [1381, 367] width 23 height 22
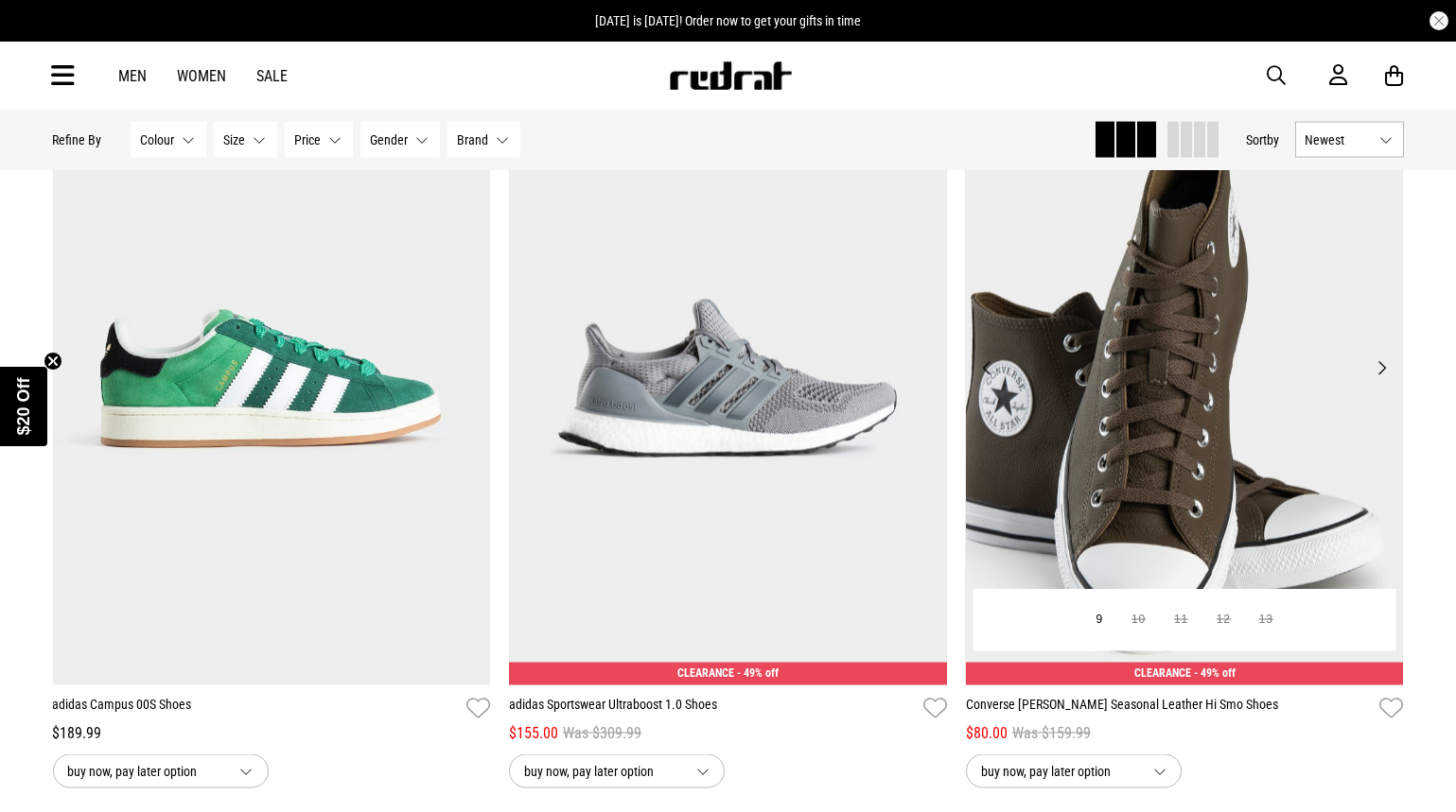
click at [1381, 379] on button "Next" at bounding box center [1381, 367] width 23 height 22
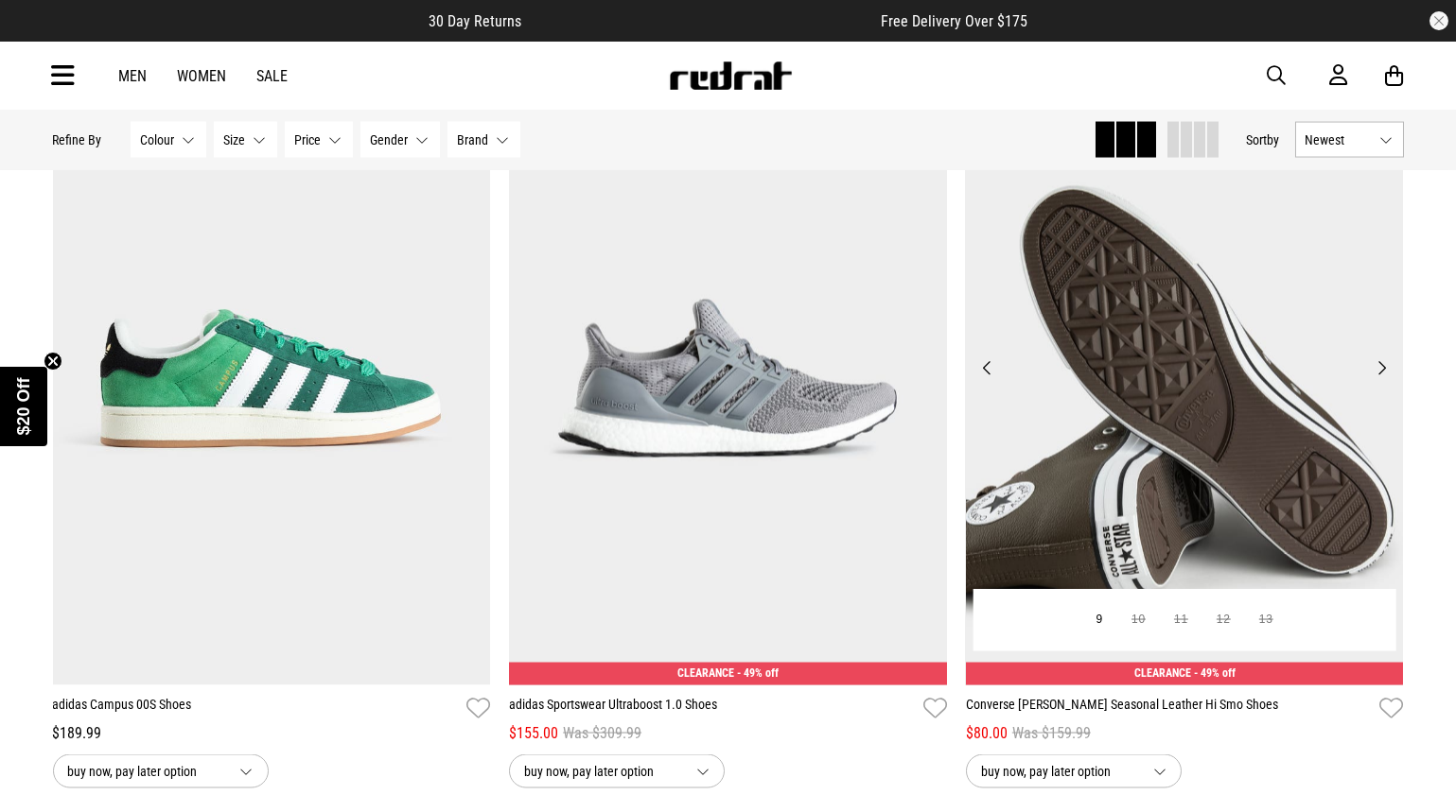
click at [1381, 379] on button "Next" at bounding box center [1381, 367] width 23 height 22
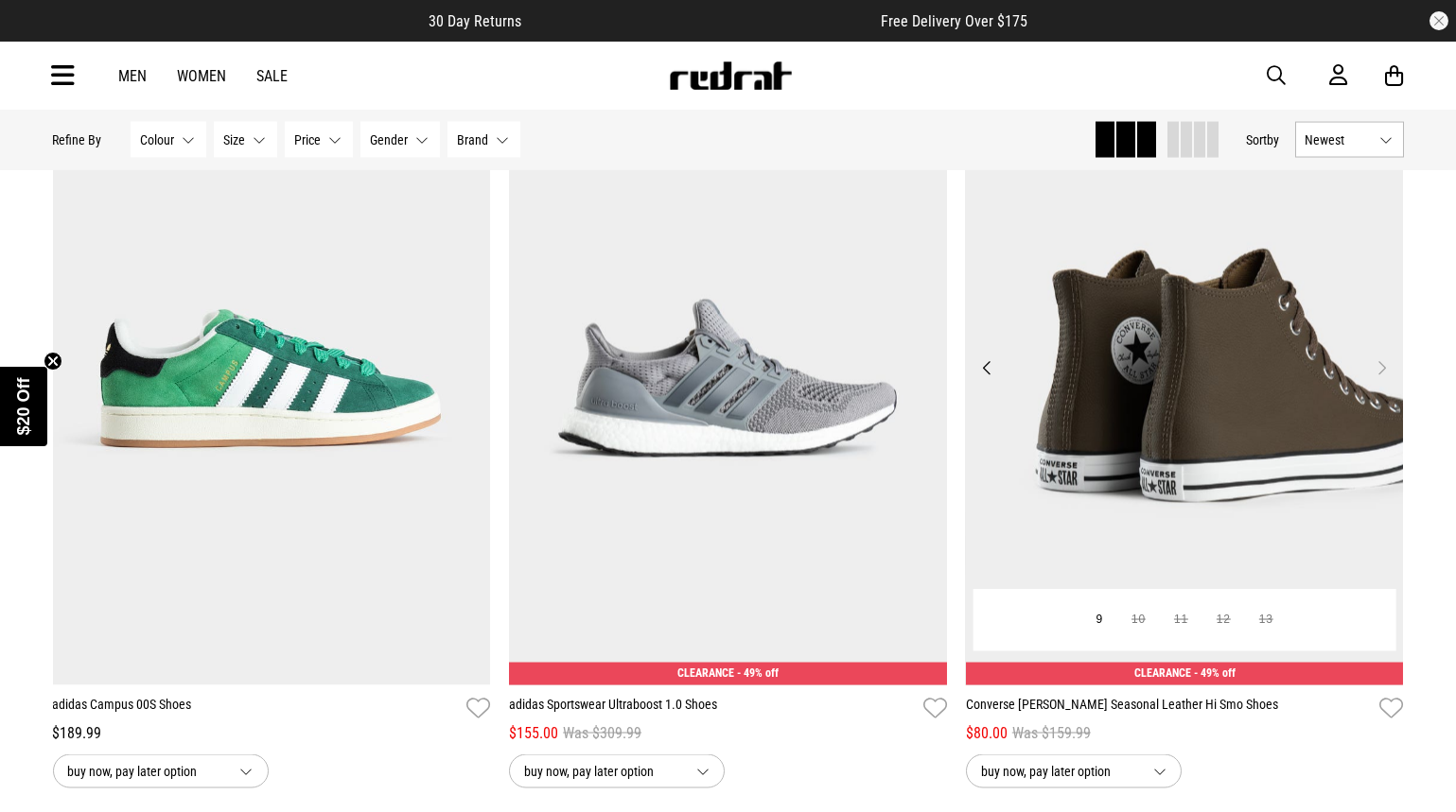
click at [1382, 379] on button "Next" at bounding box center [1381, 367] width 23 height 22
click at [1373, 379] on button "Next" at bounding box center [1381, 367] width 23 height 22
click at [1394, 382] on img at bounding box center [1184, 379] width 438 height 613
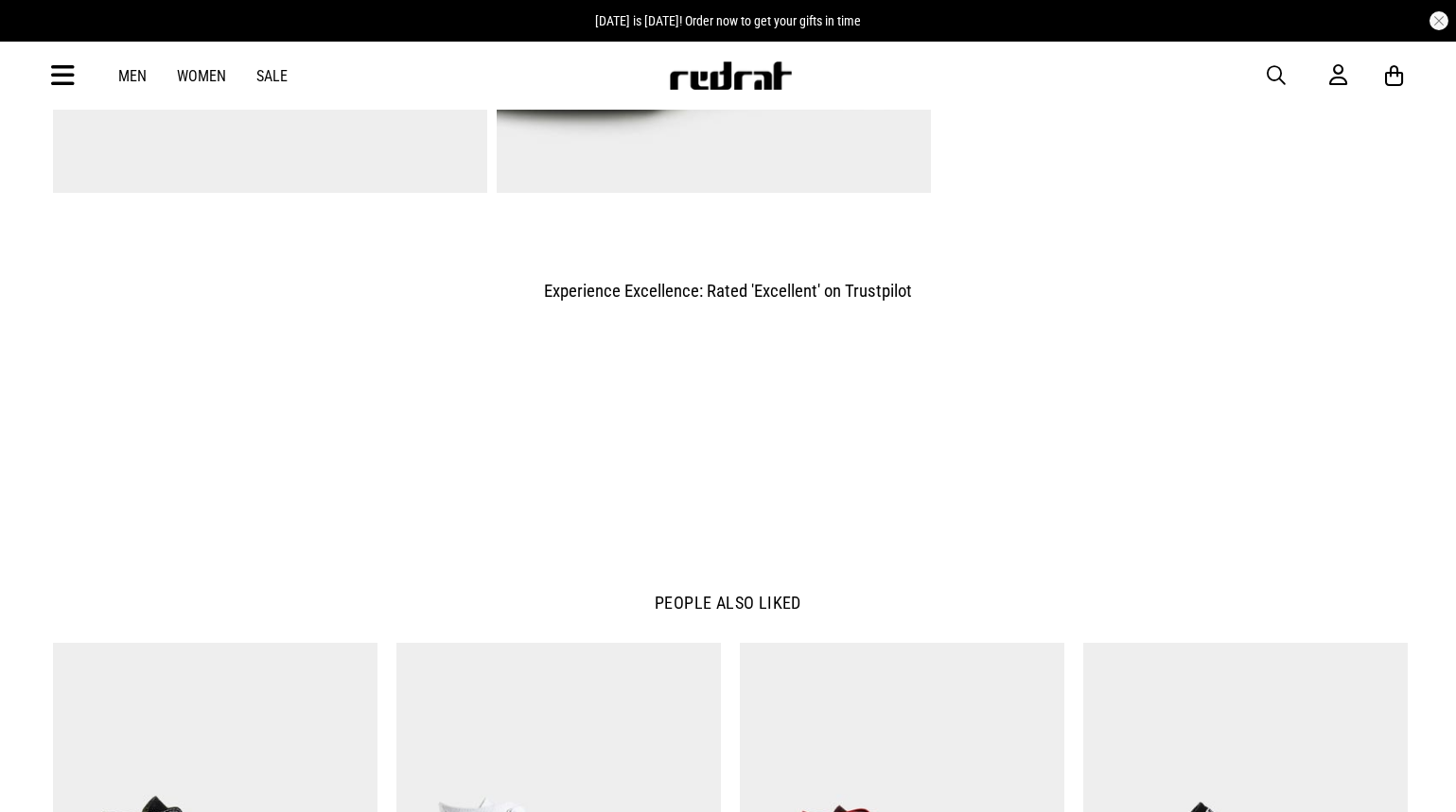
scroll to position [2365, 0]
